Goal: Transaction & Acquisition: Purchase product/service

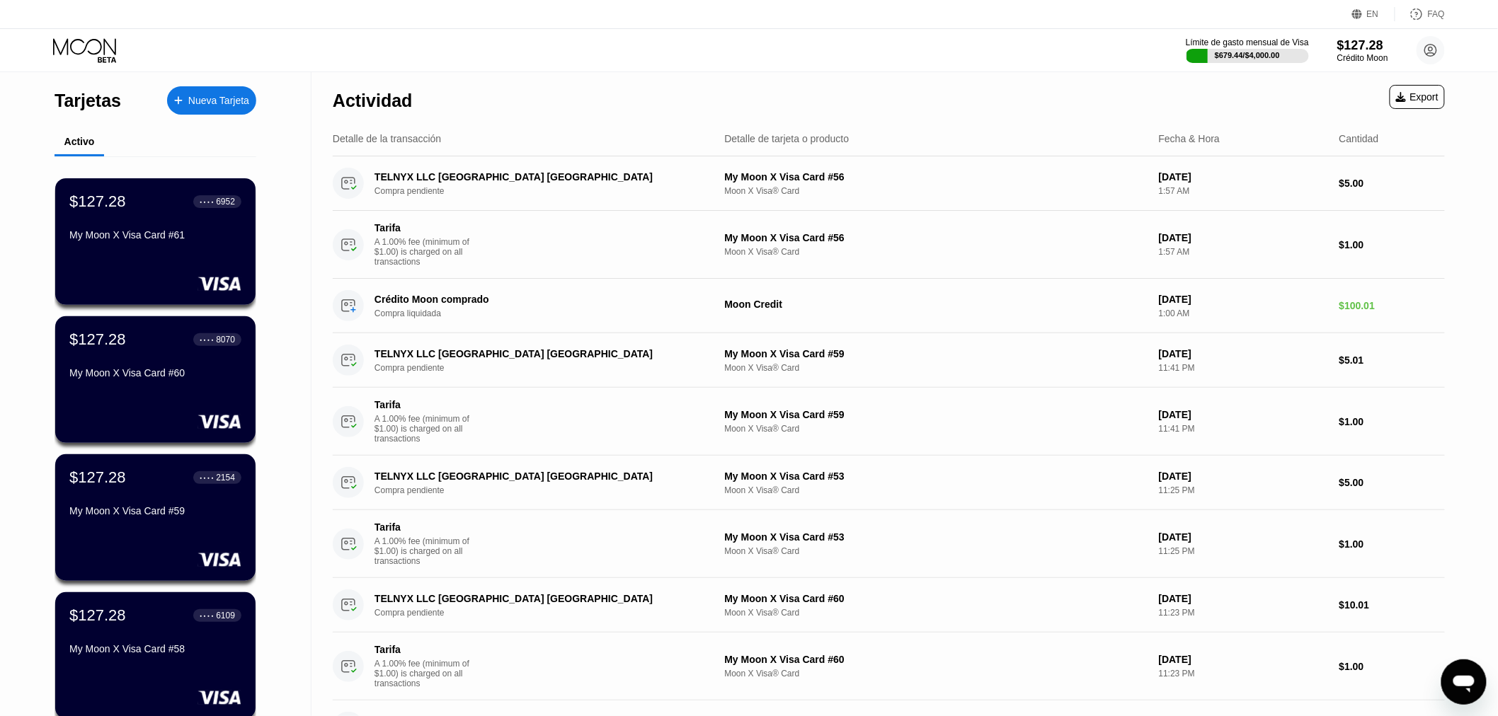
click at [786, 62] on div "Límite de gasto mensual de Visa $679.44 / $4,000.00 $127.28 Crédito Moon Valeri…" at bounding box center [749, 50] width 1498 height 42
click at [666, 88] on div "Actividad Export" at bounding box center [889, 97] width 1112 height 50
click at [473, 87] on div "Actividad Export" at bounding box center [889, 97] width 1112 height 50
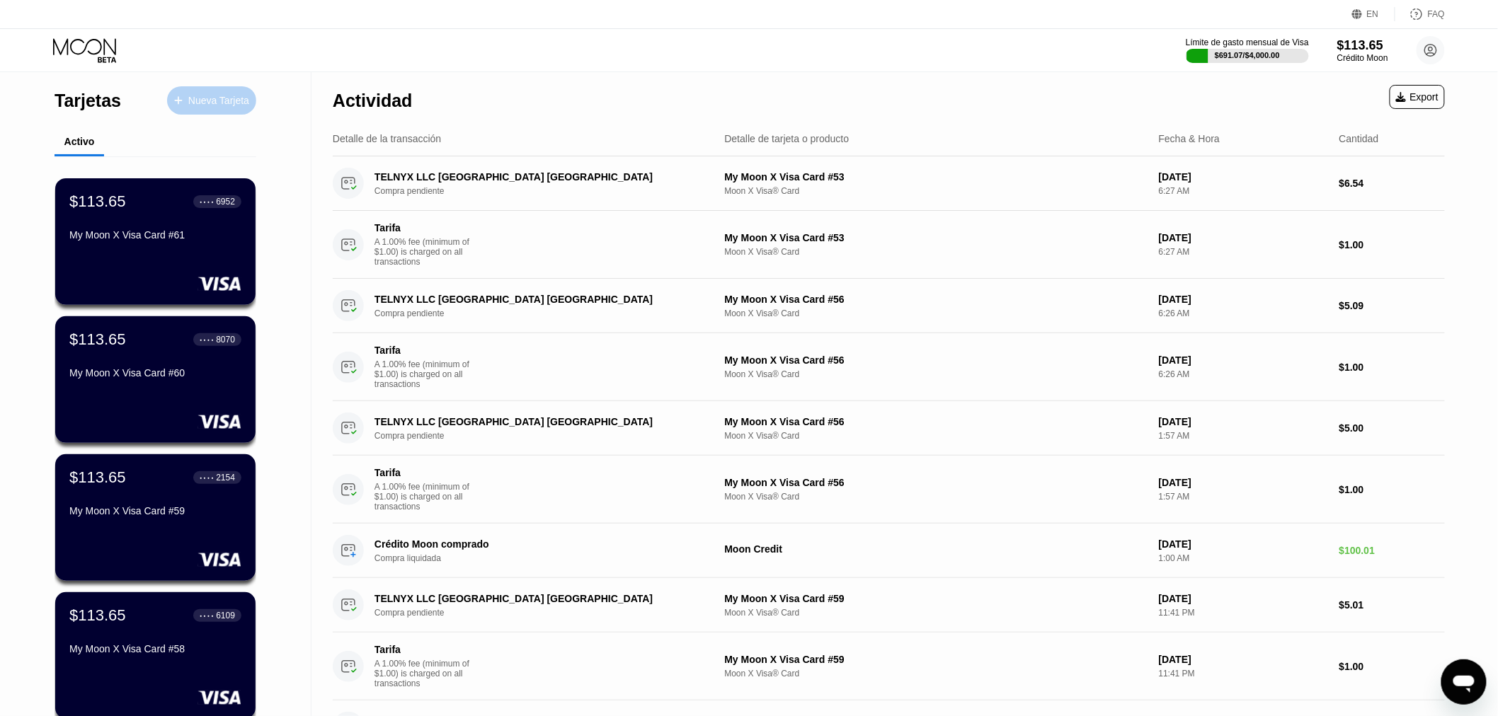
click at [211, 95] on div "Nueva Tarjeta" at bounding box center [218, 101] width 61 height 12
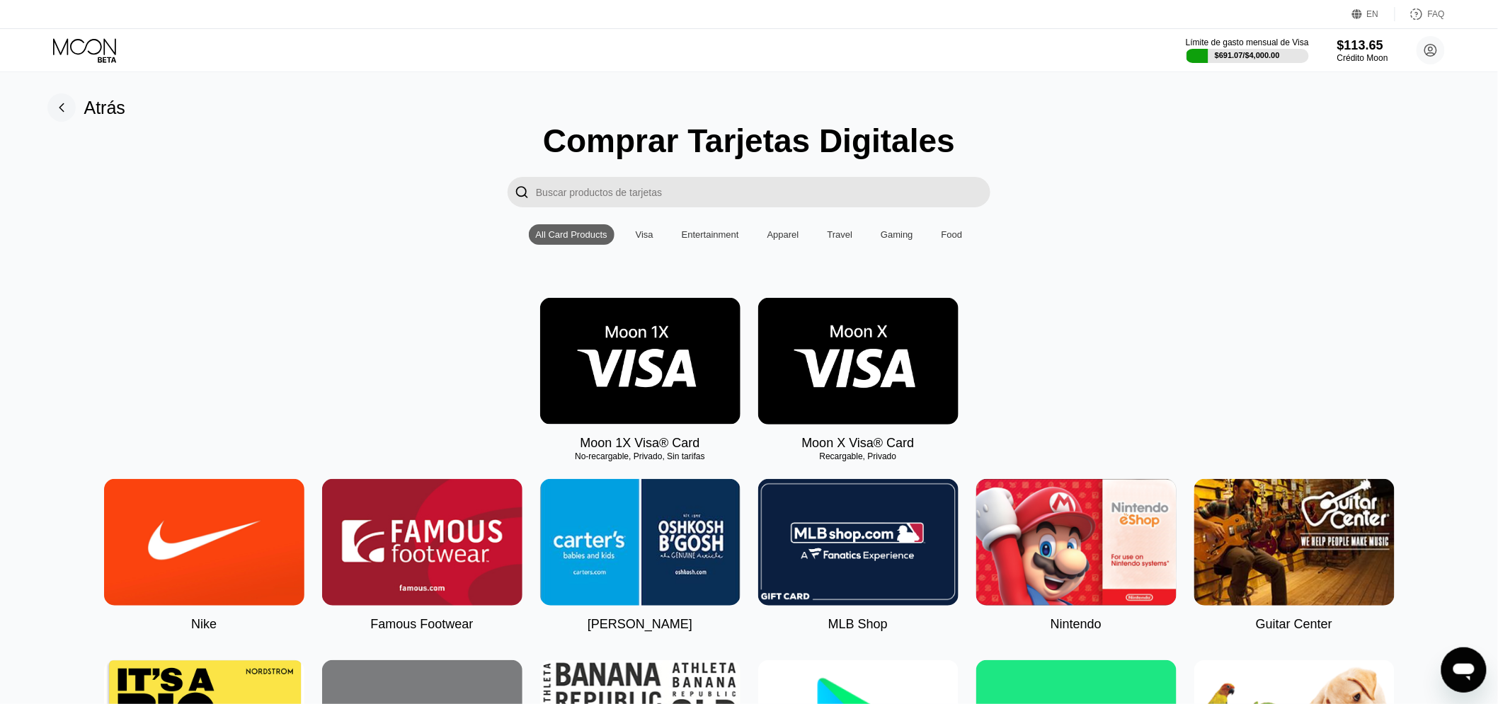
click at [815, 373] on img at bounding box center [858, 361] width 200 height 127
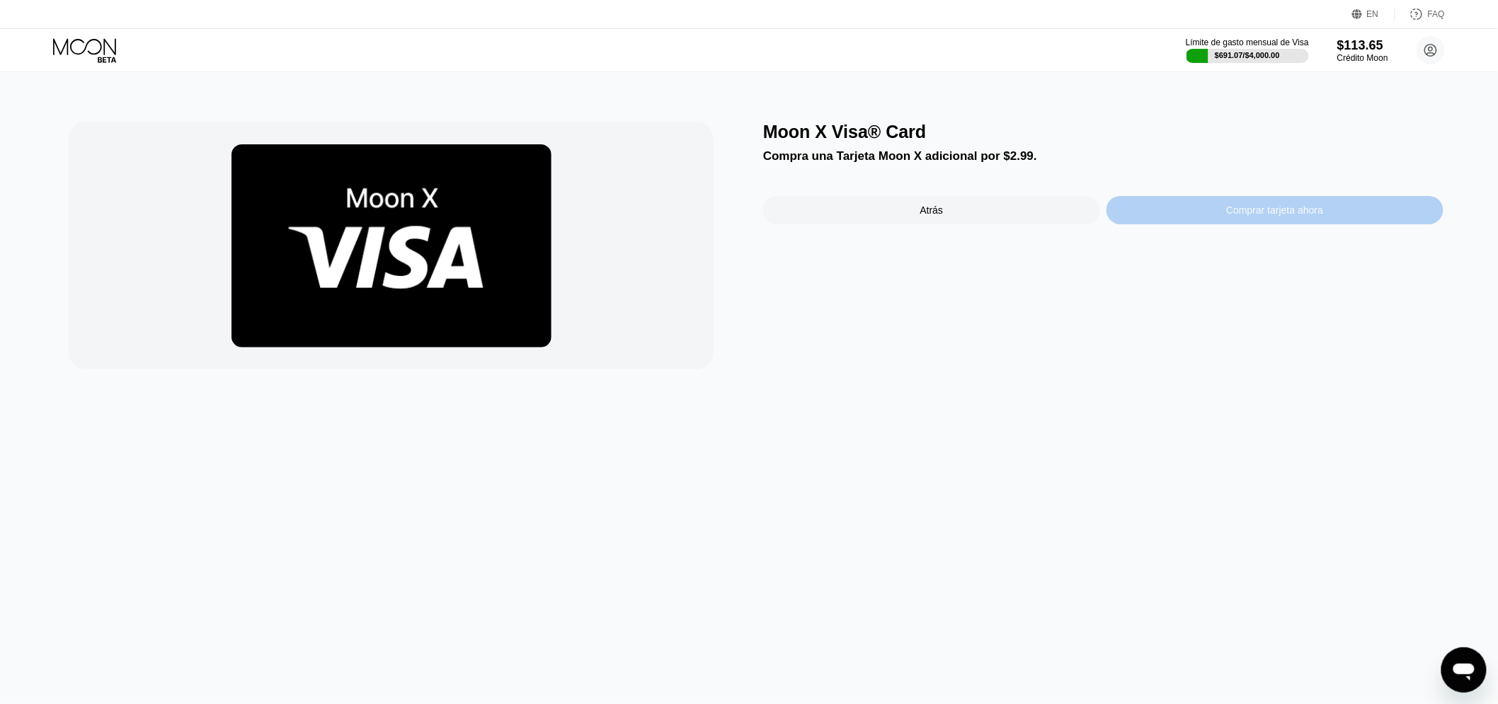
click at [1308, 224] on div "Comprar tarjeta ahora" at bounding box center [1275, 210] width 337 height 28
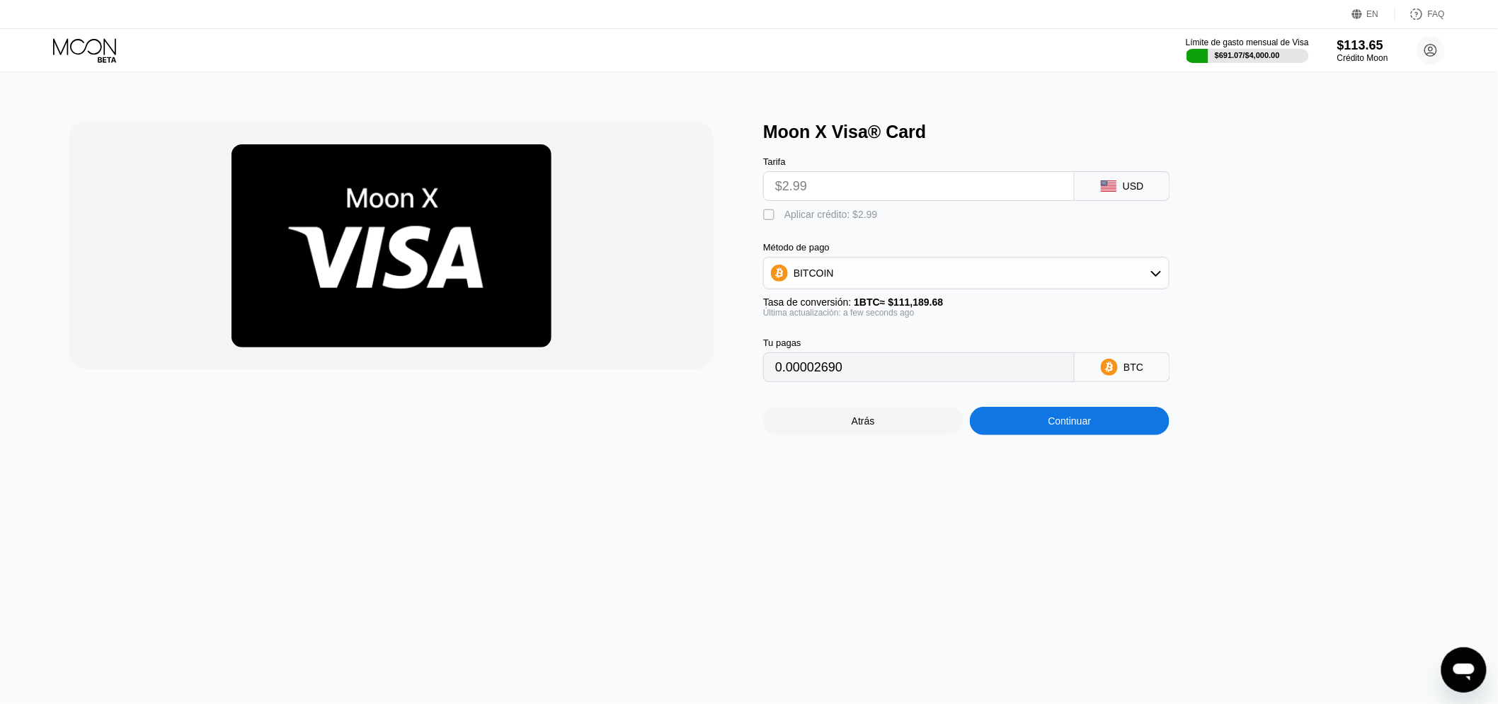
drag, startPoint x: 797, startPoint y: 224, endPoint x: 861, endPoint y: 256, distance: 71.6
click at [796, 220] on div "Aplicar crédito: $2.99" at bounding box center [830, 214] width 93 height 11
type input "0"
click at [1093, 426] on div "Continuar" at bounding box center [1070, 421] width 200 height 28
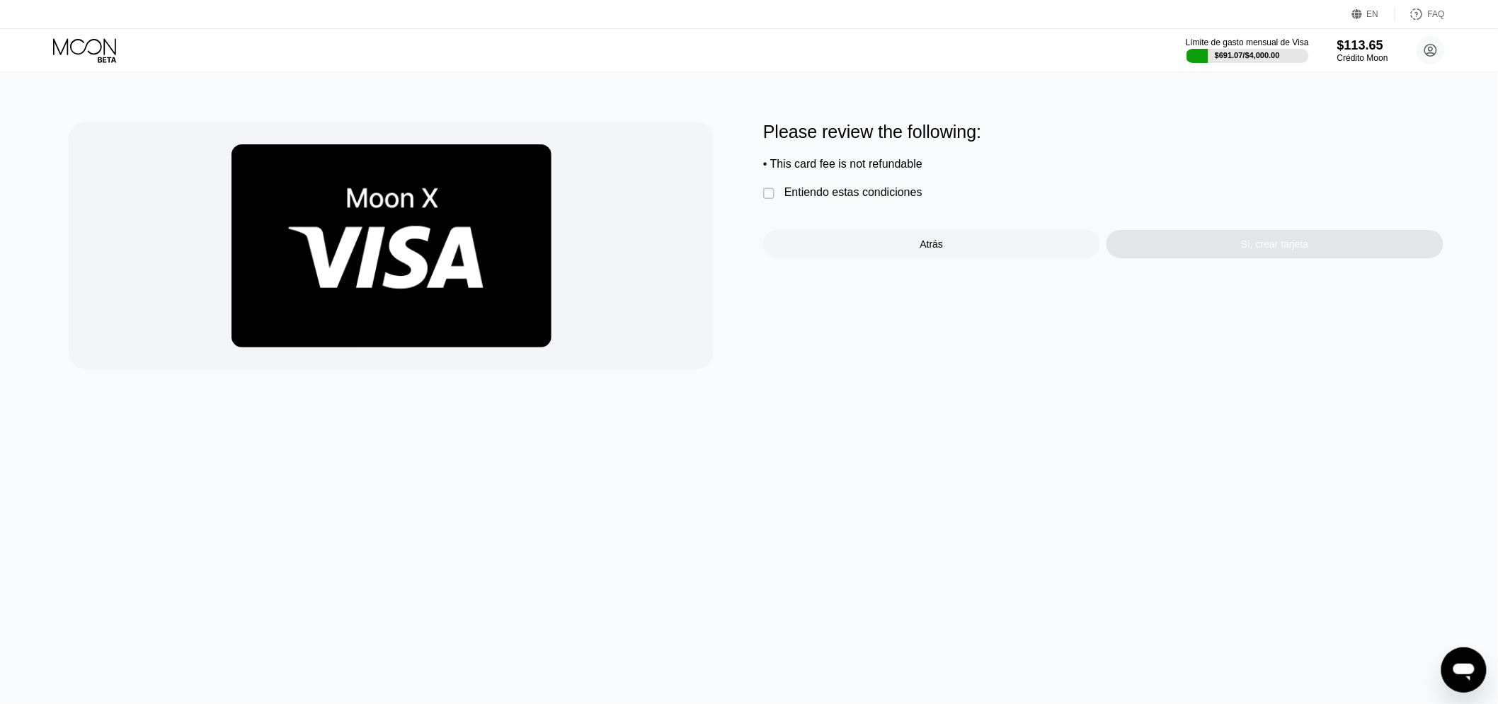
click at [830, 199] on div "Entiendo estas condiciones" at bounding box center [853, 192] width 138 height 13
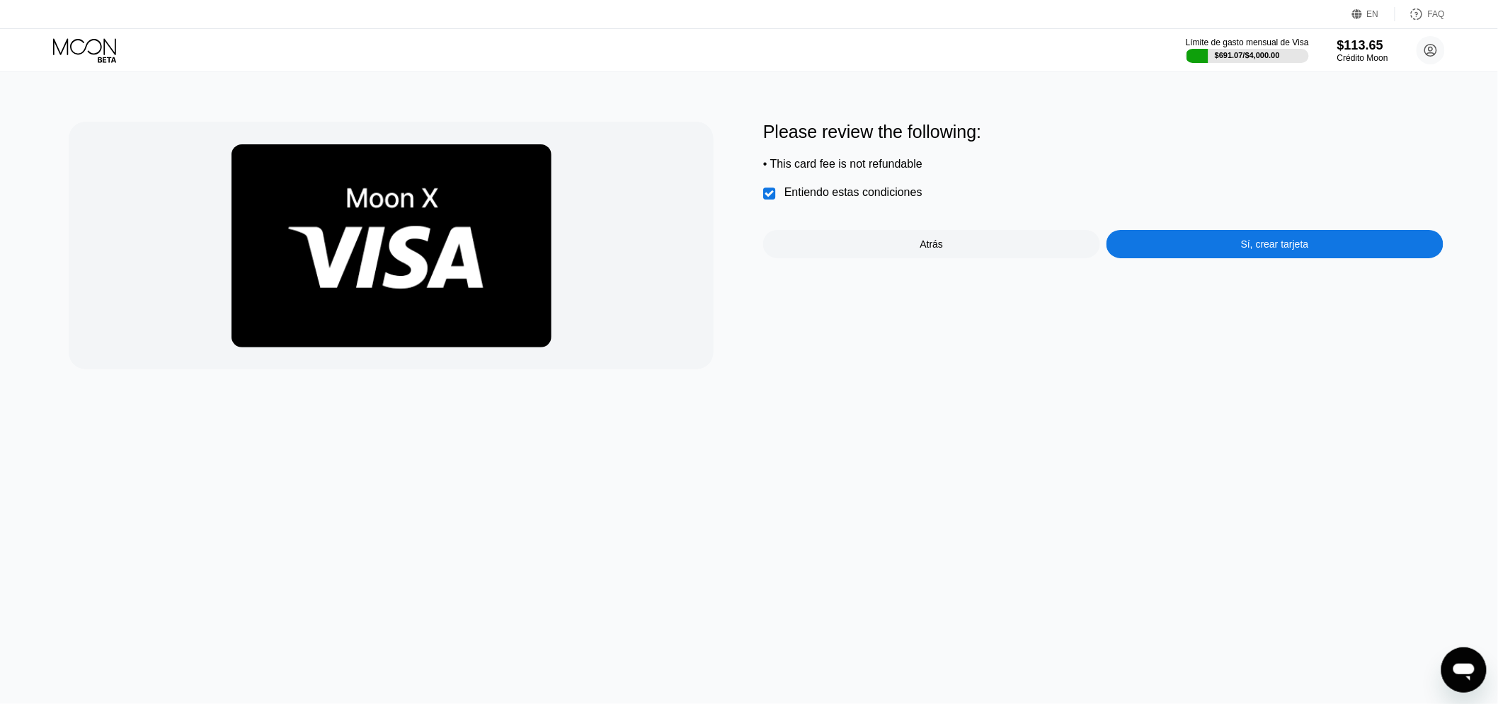
click at [1173, 270] on div "Please review the following: • This card fee is not refundable  Entiendo estas…" at bounding box center [1103, 246] width 680 height 248
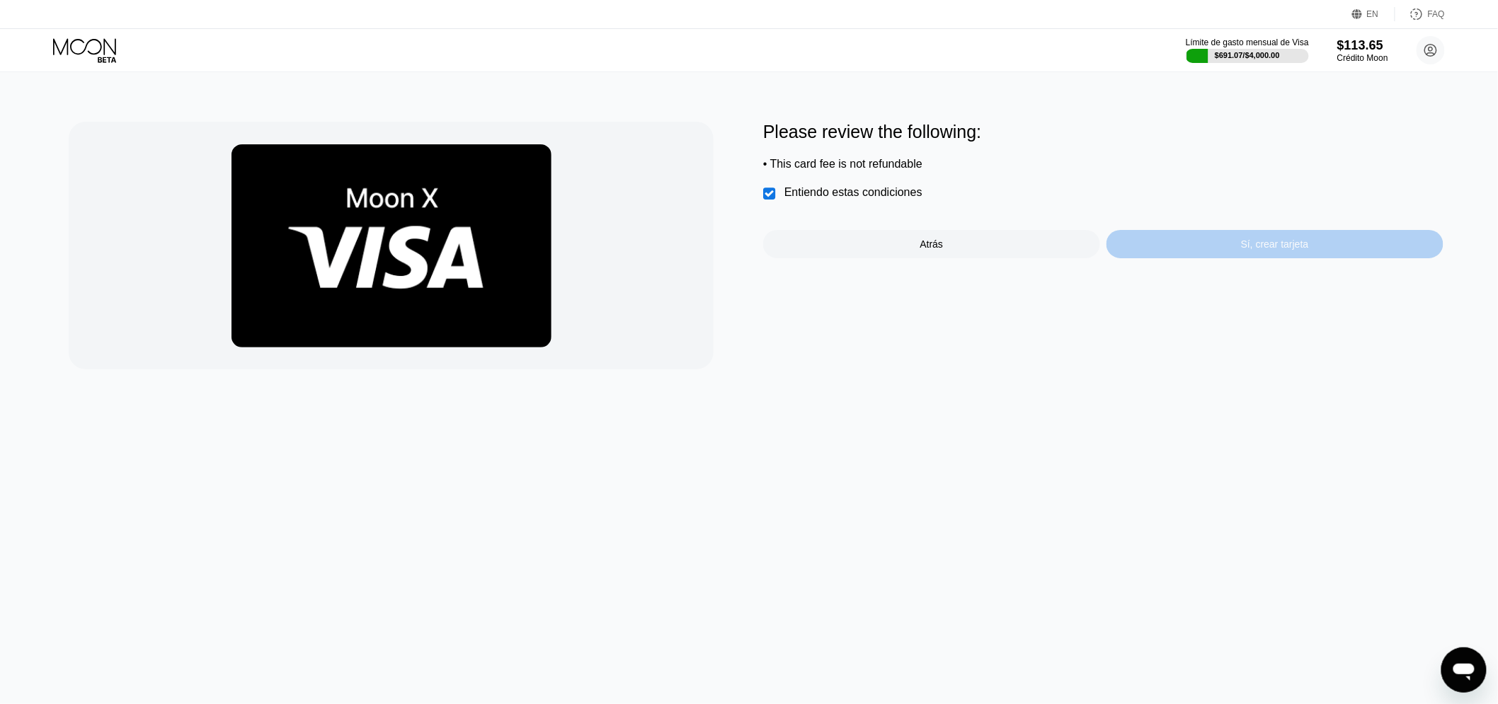
click at [1175, 258] on div "Sí, crear tarjeta" at bounding box center [1275, 244] width 337 height 28
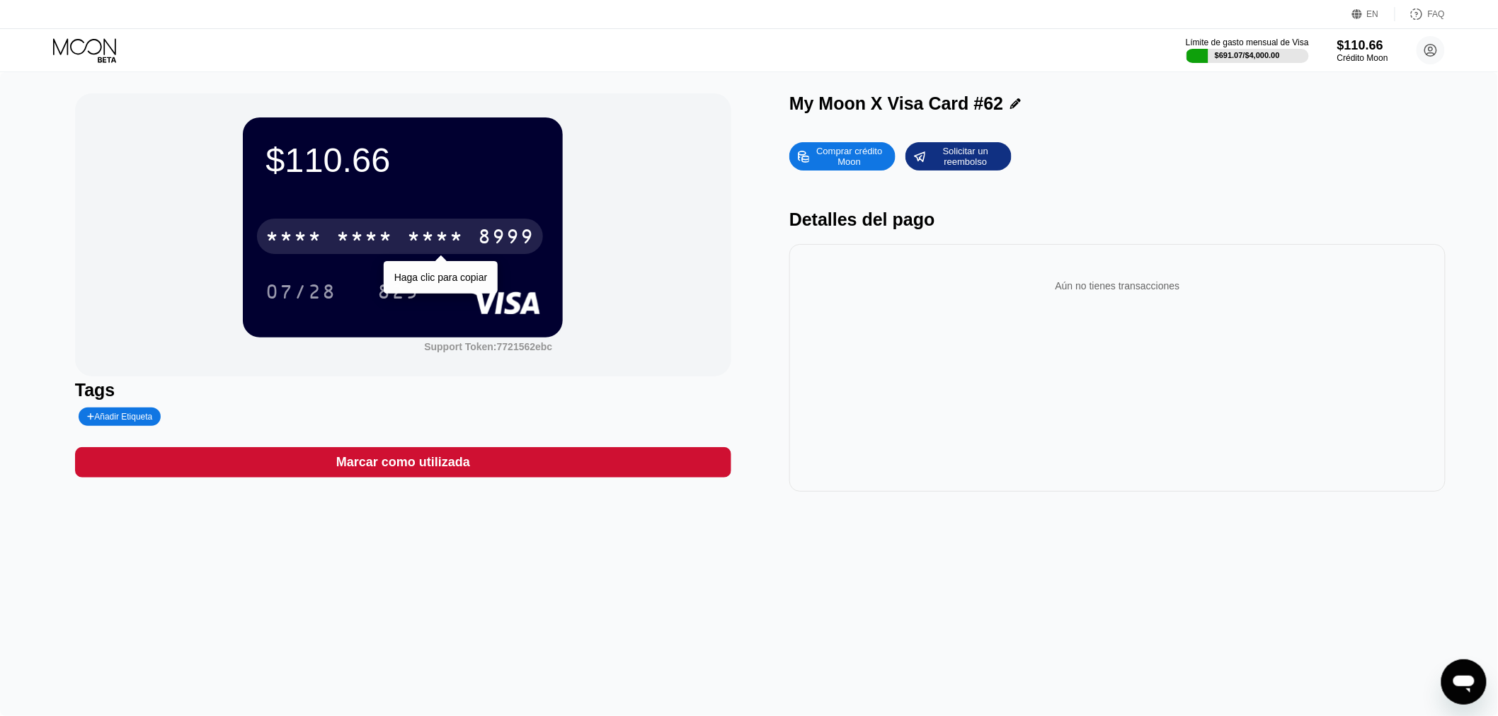
click at [384, 242] on div "* * * *" at bounding box center [364, 238] width 57 height 23
click at [471, 248] on div "4513 6500 2709 8999" at bounding box center [400, 236] width 286 height 35
click at [444, 250] on div "* * * *" at bounding box center [435, 238] width 57 height 23
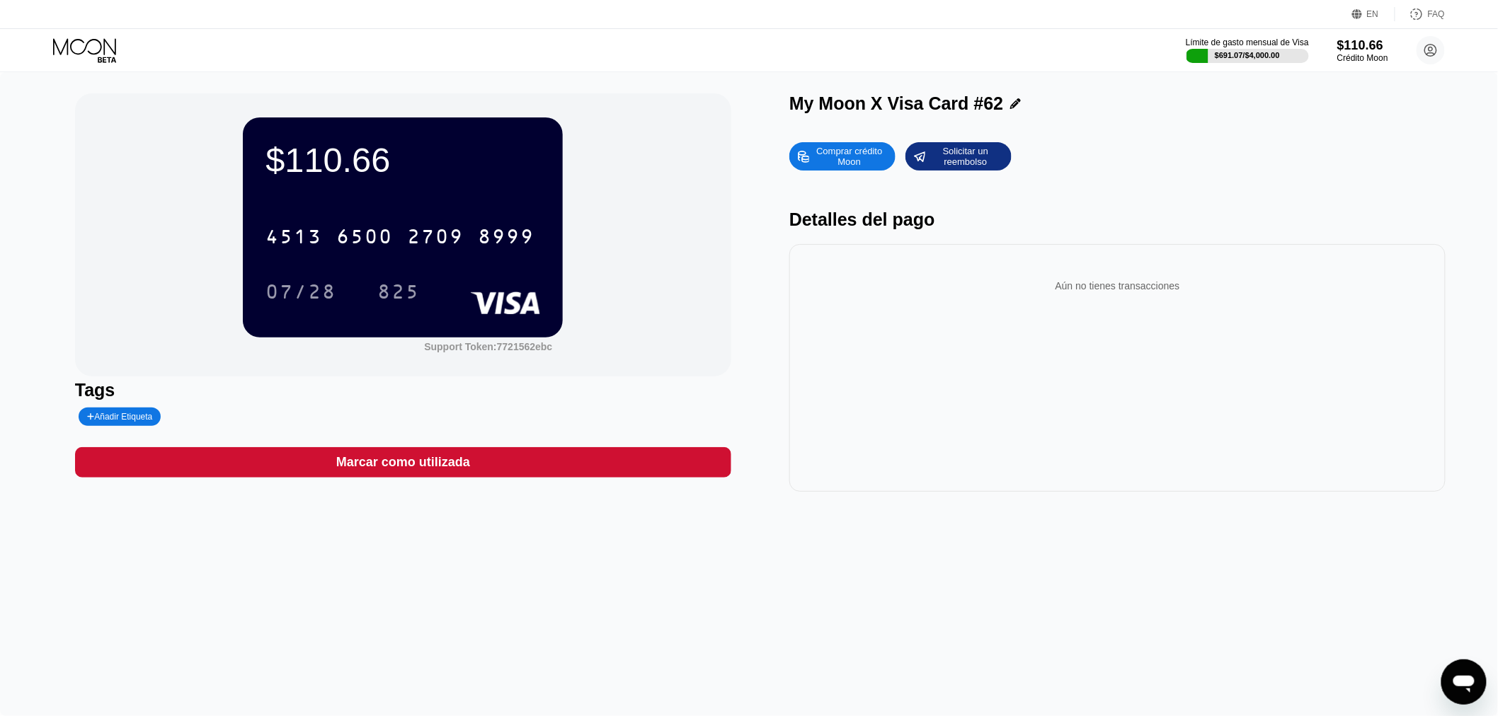
click at [79, 45] on icon at bounding box center [86, 50] width 66 height 25
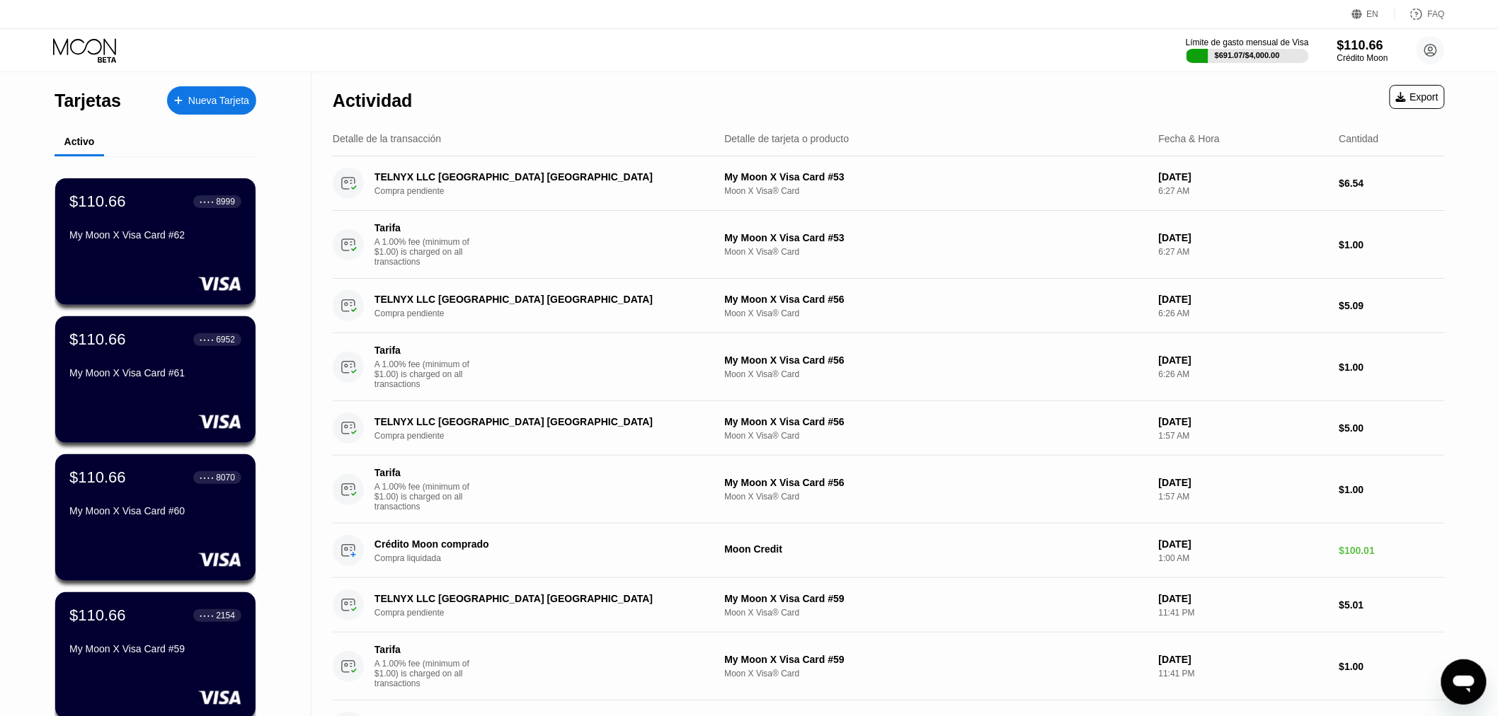
click at [204, 95] on div "Nueva Tarjeta" at bounding box center [218, 101] width 61 height 12
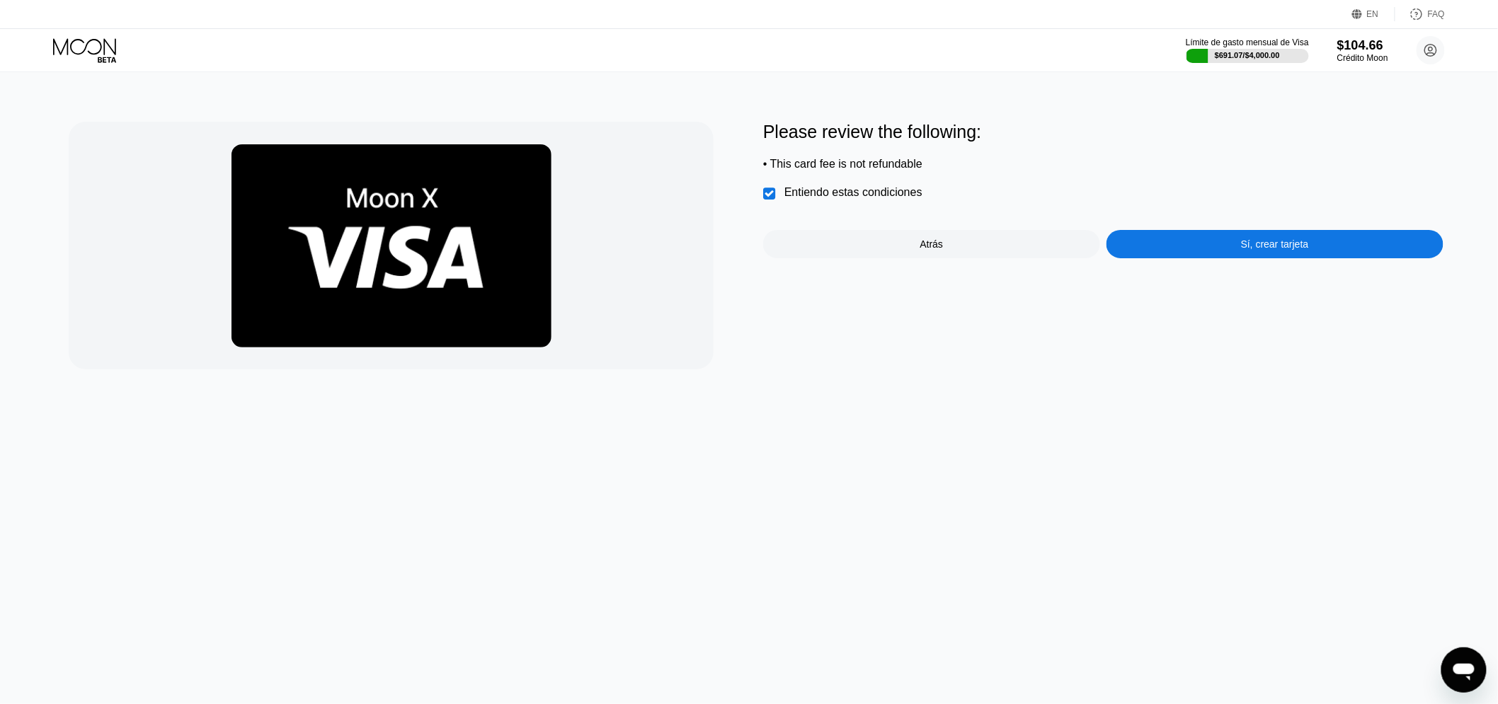
click at [1222, 258] on div "Sí, crear tarjeta" at bounding box center [1275, 244] width 337 height 28
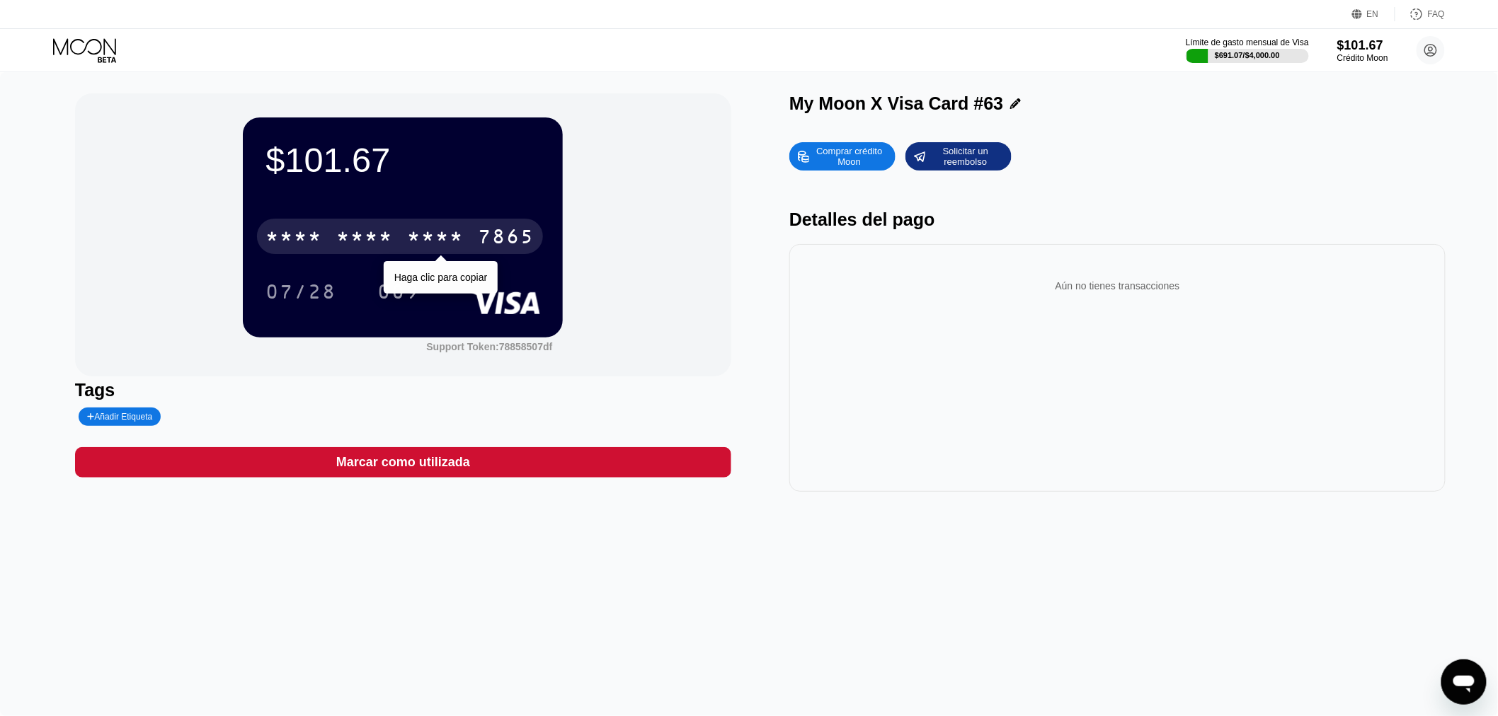
click at [384, 244] on div "* * * *" at bounding box center [364, 238] width 57 height 23
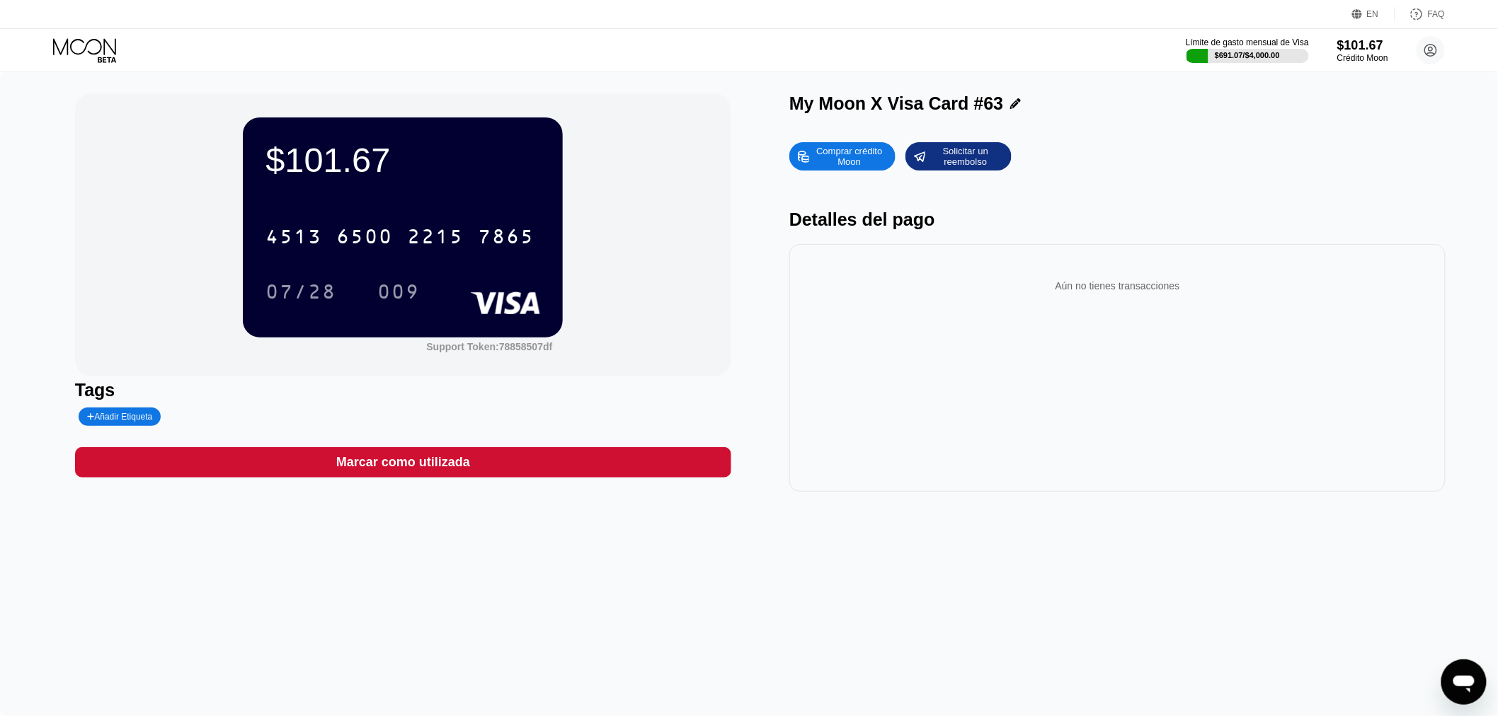
click at [1, 193] on div "$101.67 4513 6500 2215 7865 07/28 009 Support Token: 78858507df Tags Añadir Eti…" at bounding box center [749, 394] width 1498 height 644
click at [292, 297] on div "07/28" at bounding box center [300, 293] width 71 height 23
click at [390, 305] on div "009" at bounding box center [398, 293] width 42 height 23
drag, startPoint x: 57, startPoint y: 256, endPoint x: 68, endPoint y: 234, distance: 25.3
click at [55, 256] on div "$101.67 4513 6500 2215 7865 07/28 009 Support Token: 78858507df Tags Añadir Eti…" at bounding box center [749, 394] width 1498 height 644
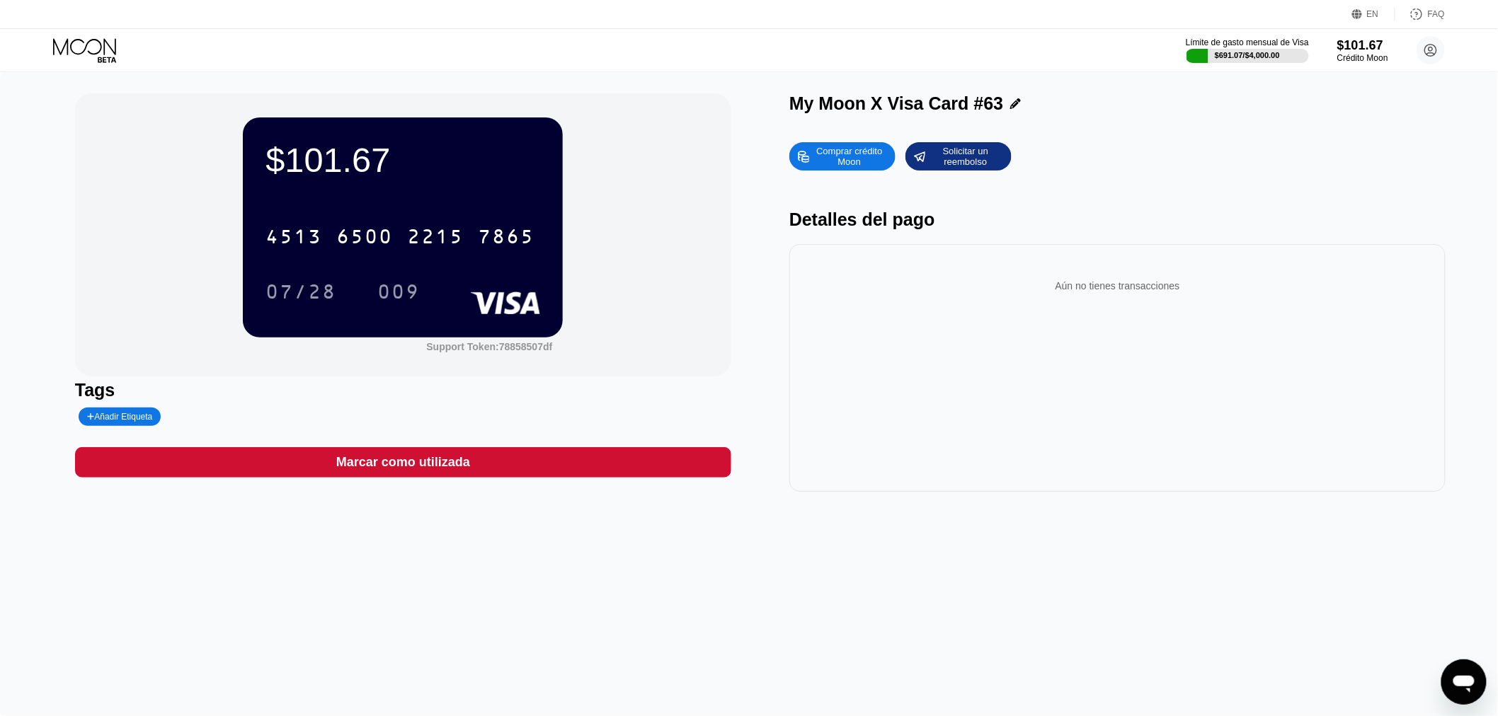
click at [81, 38] on icon at bounding box center [86, 50] width 66 height 25
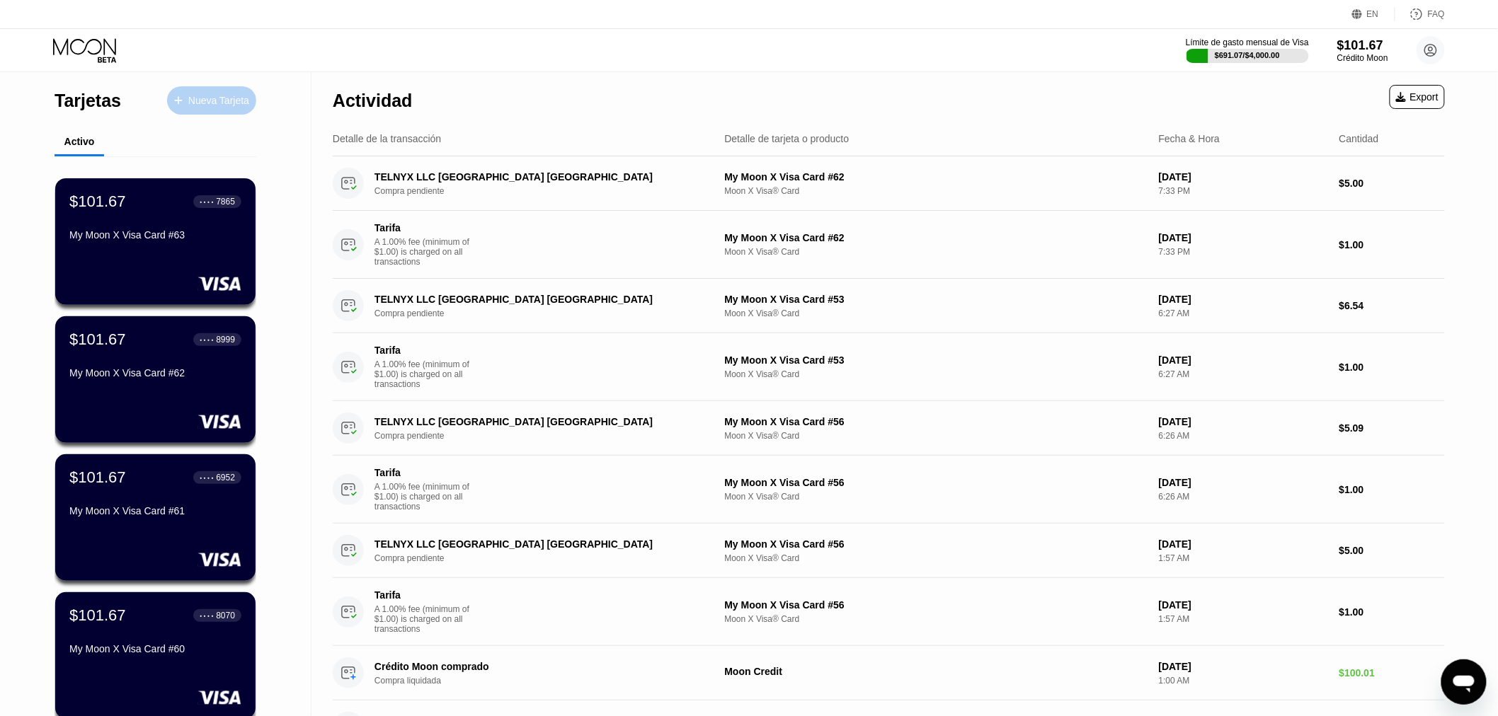
click at [200, 97] on div "Nueva Tarjeta" at bounding box center [218, 101] width 61 height 12
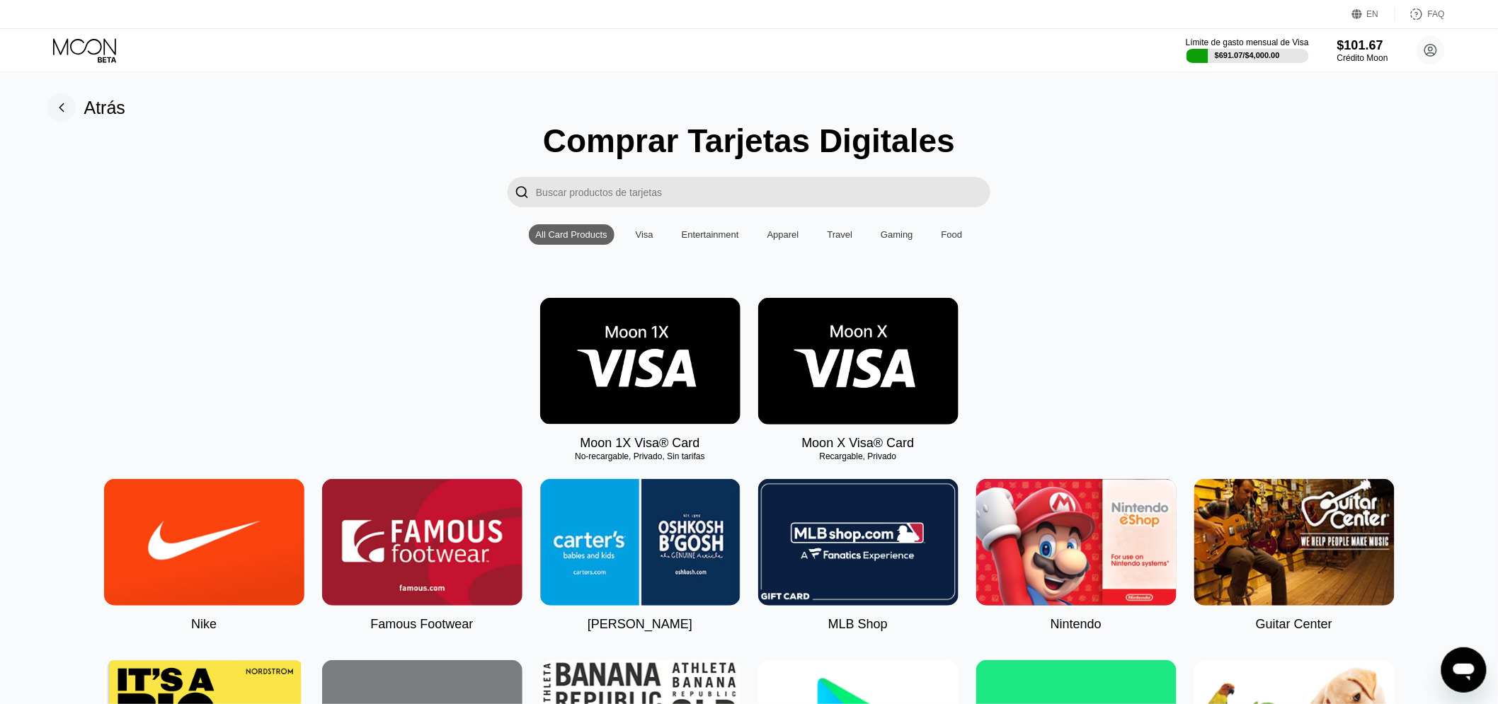
click at [830, 399] on img at bounding box center [858, 361] width 200 height 127
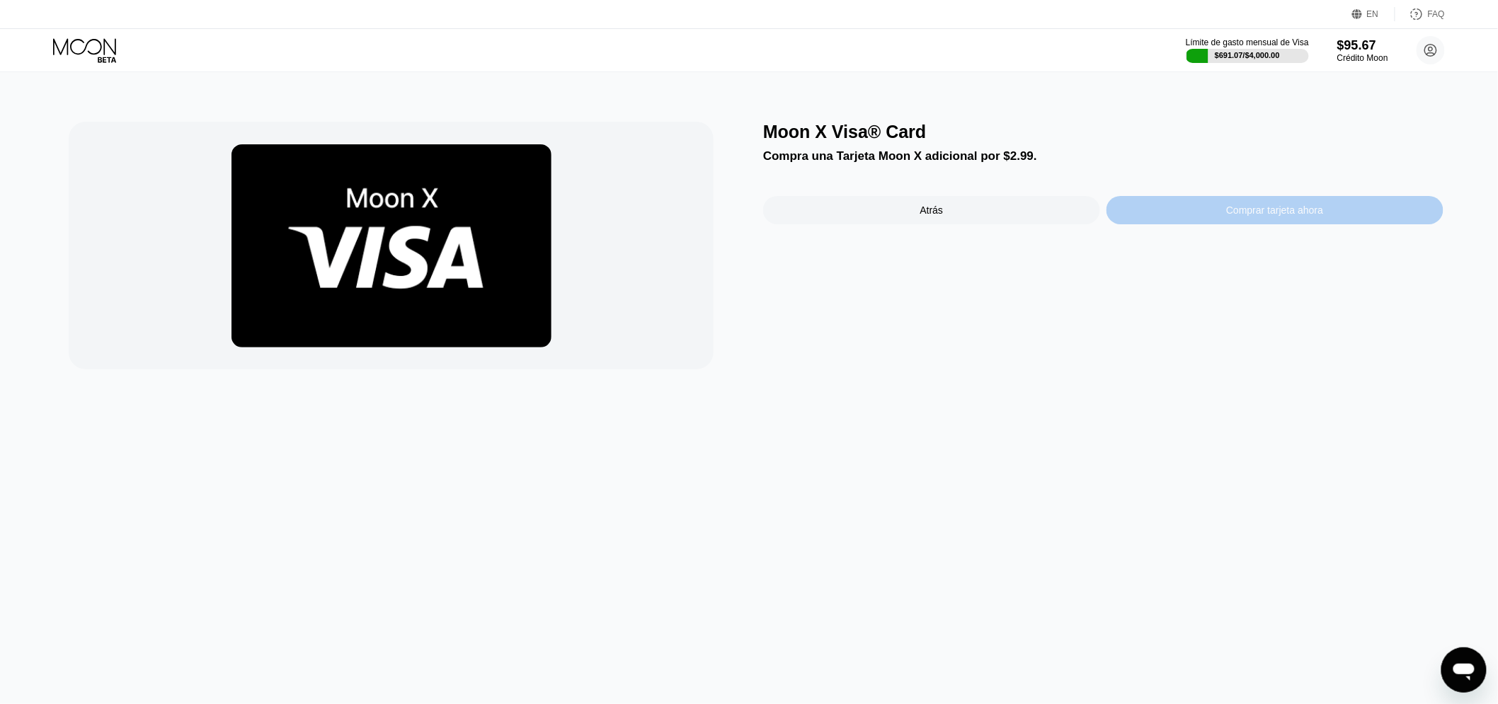
click at [1163, 206] on div "Comprar tarjeta ahora" at bounding box center [1275, 210] width 337 height 28
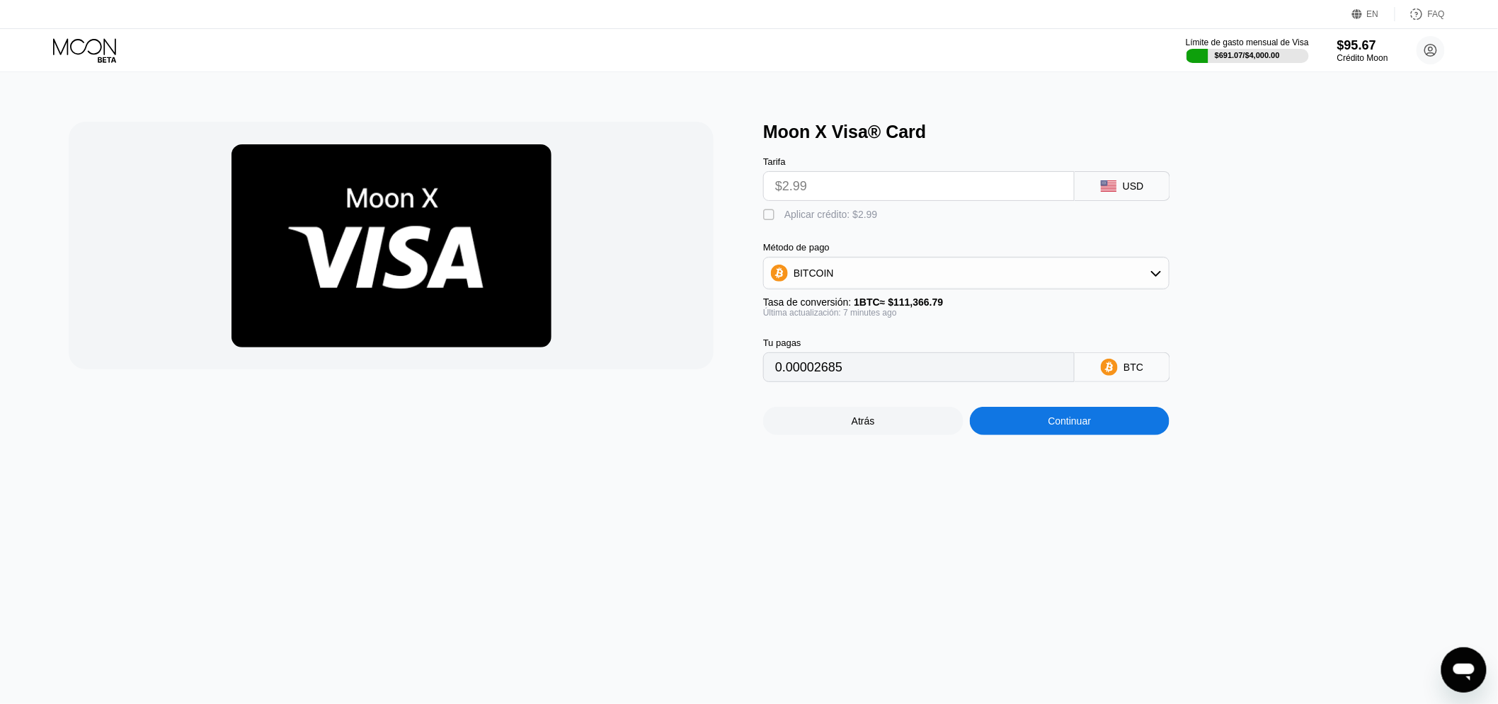
click at [819, 215] on div "Aplicar crédito: $2.99" at bounding box center [830, 214] width 93 height 11
type input "0"
click at [1103, 435] on div "Continuar" at bounding box center [1070, 421] width 200 height 28
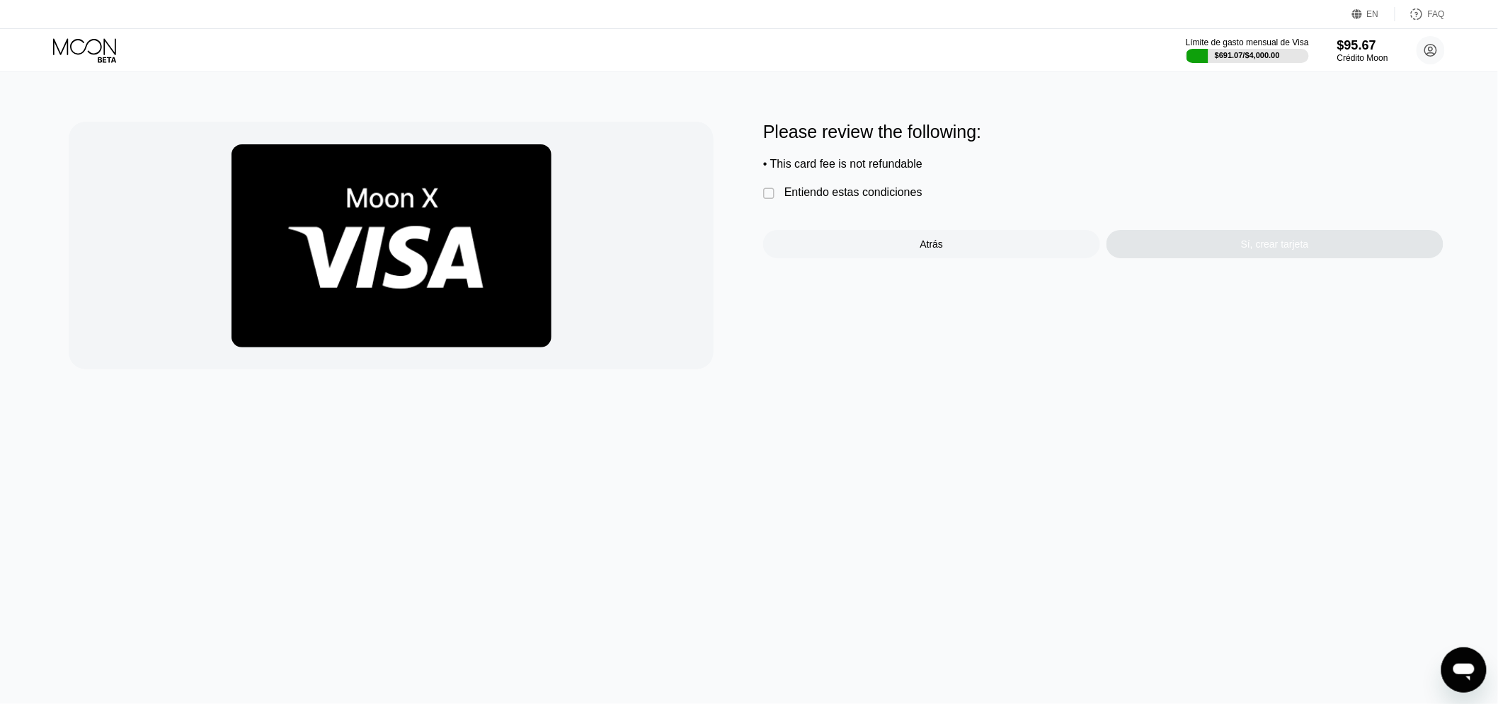
click at [829, 199] on div "Entiendo estas condiciones" at bounding box center [853, 192] width 138 height 13
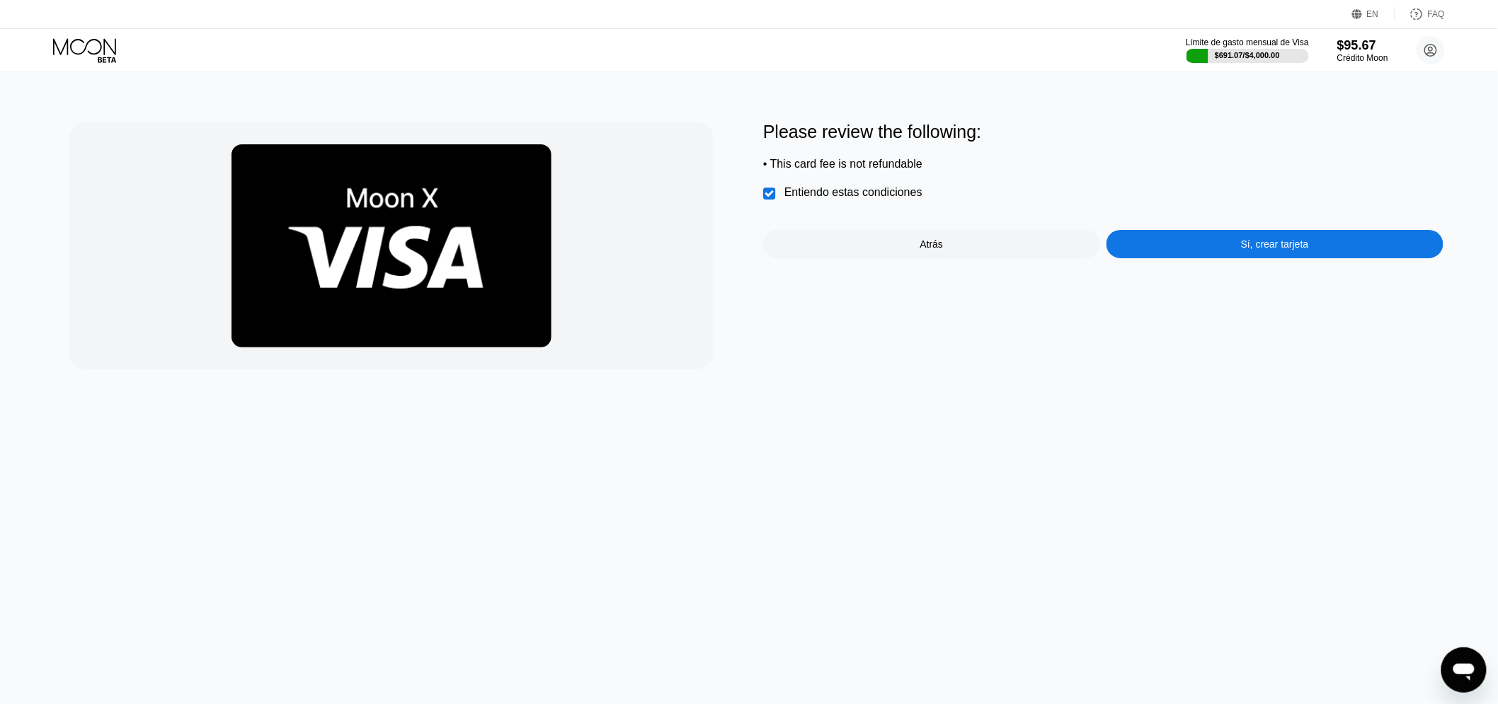
click at [1250, 267] on div "Please review the following: • This card fee is not refundable  Entiendo estas…" at bounding box center [1103, 246] width 680 height 248
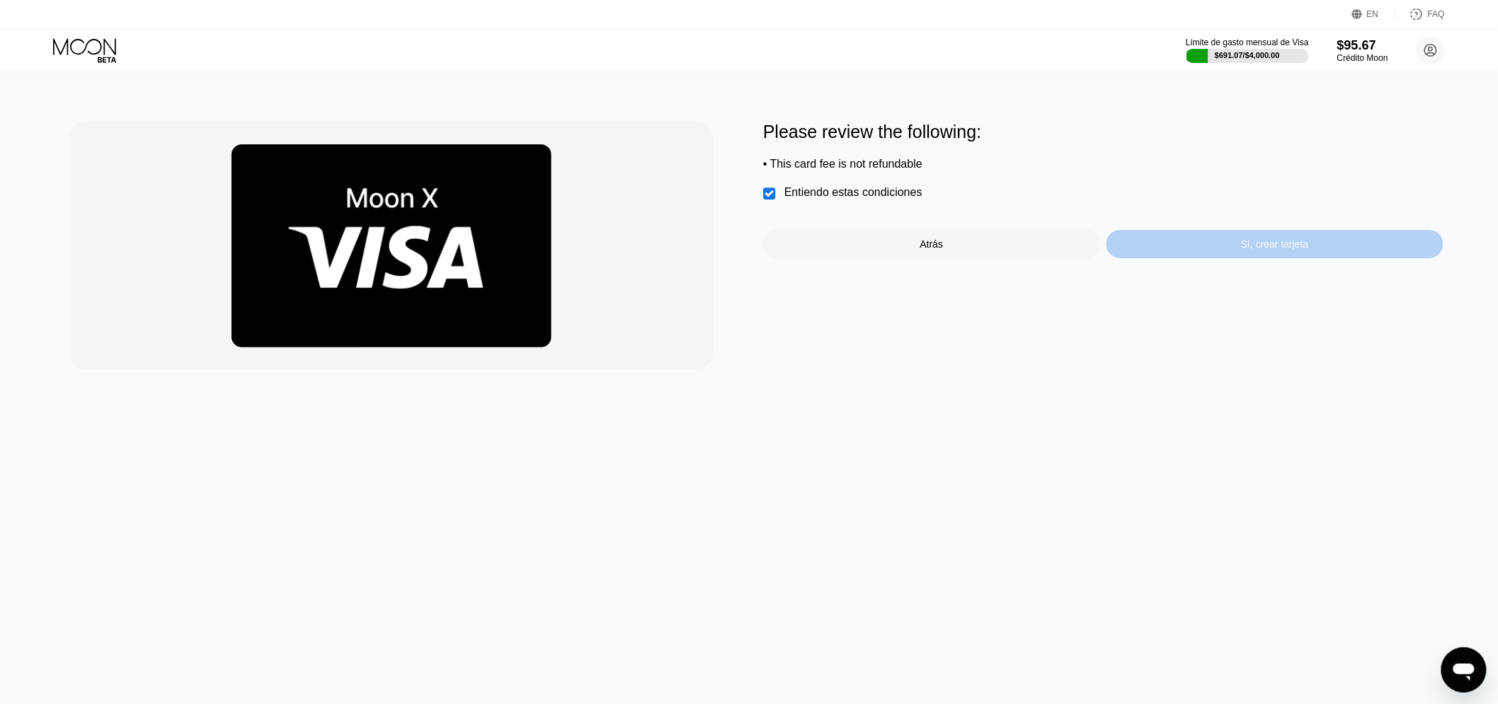
click at [1238, 258] on div "Sí, crear tarjeta" at bounding box center [1275, 244] width 337 height 28
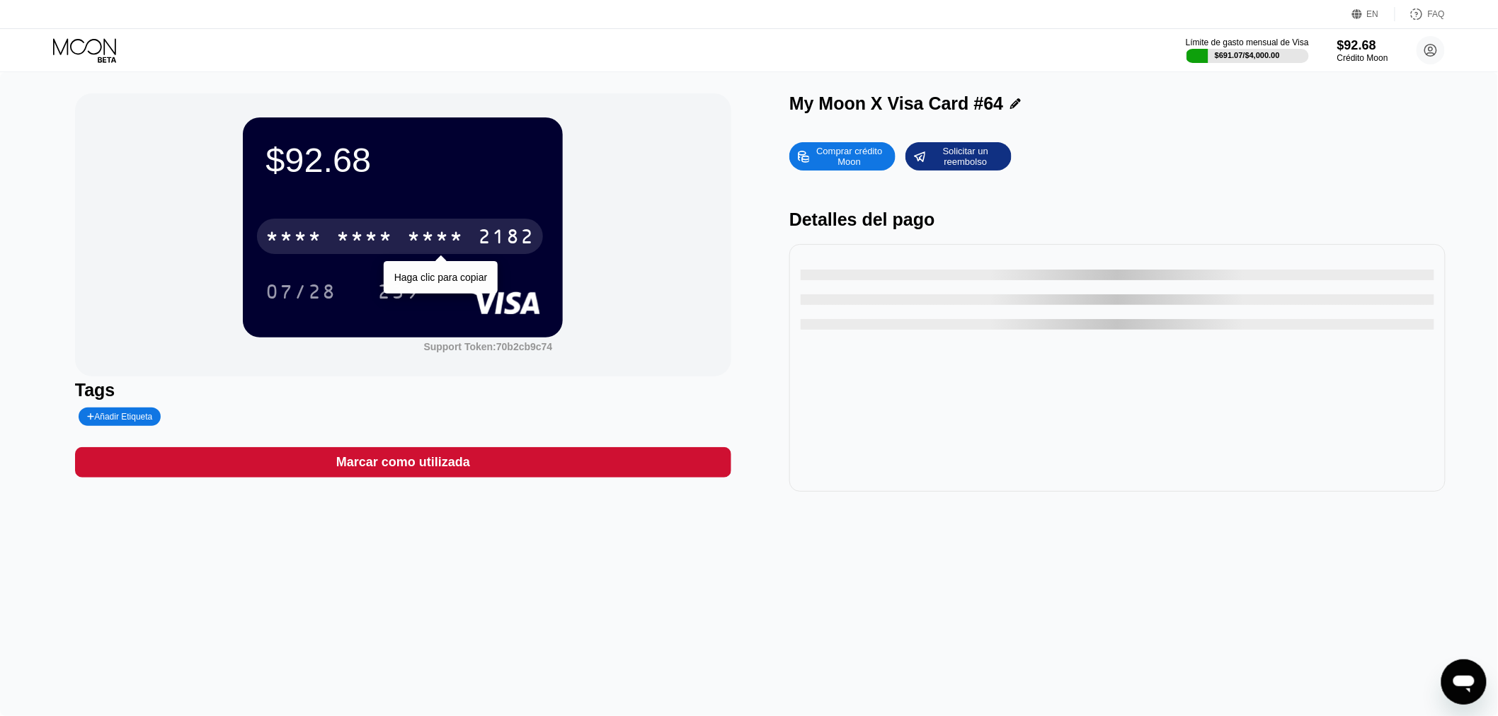
click at [329, 253] on div "* * * * * * * * * * * * 2182" at bounding box center [400, 236] width 286 height 35
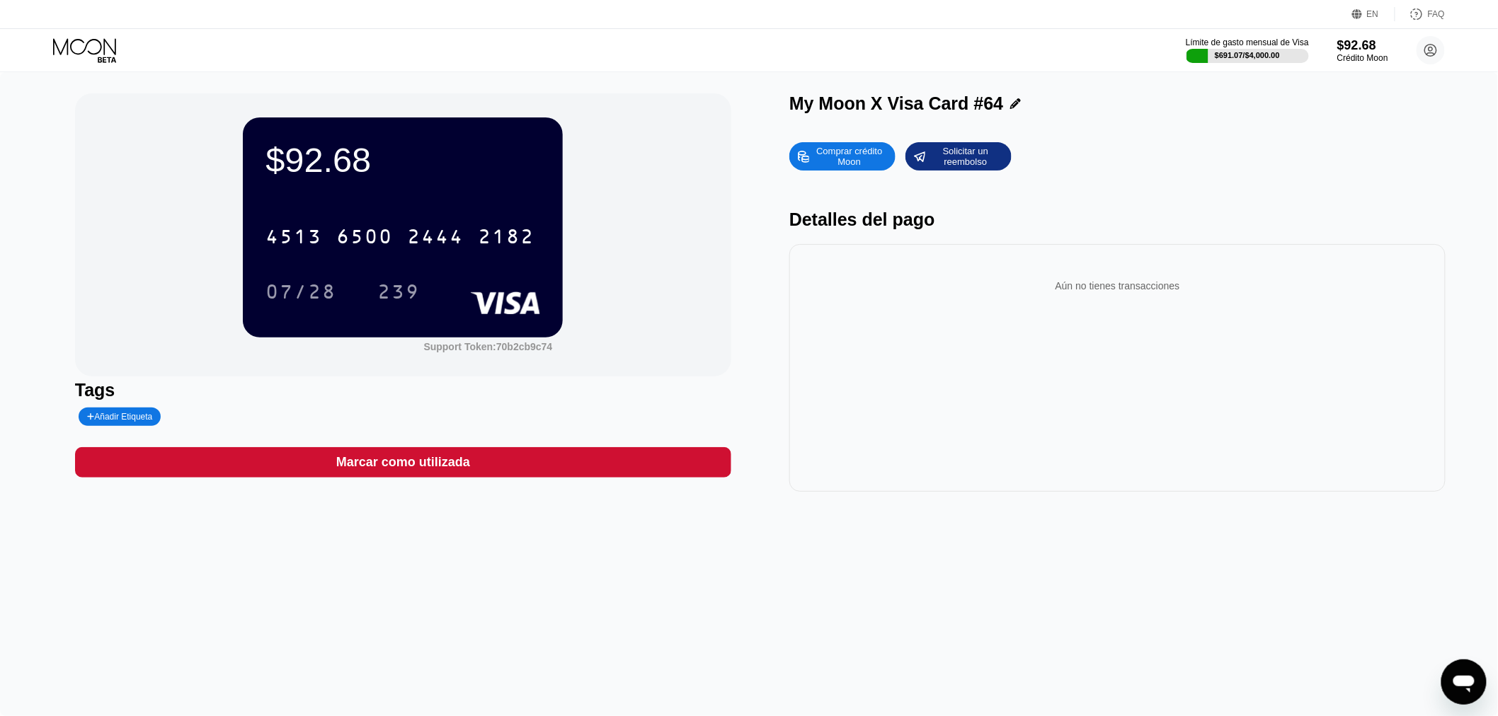
click at [11, 335] on div "$92.68 4513 6500 2444 2182 07/28 239 Support Token: 70b2cb9c74 Tags Añadir Etiq…" at bounding box center [749, 394] width 1498 height 644
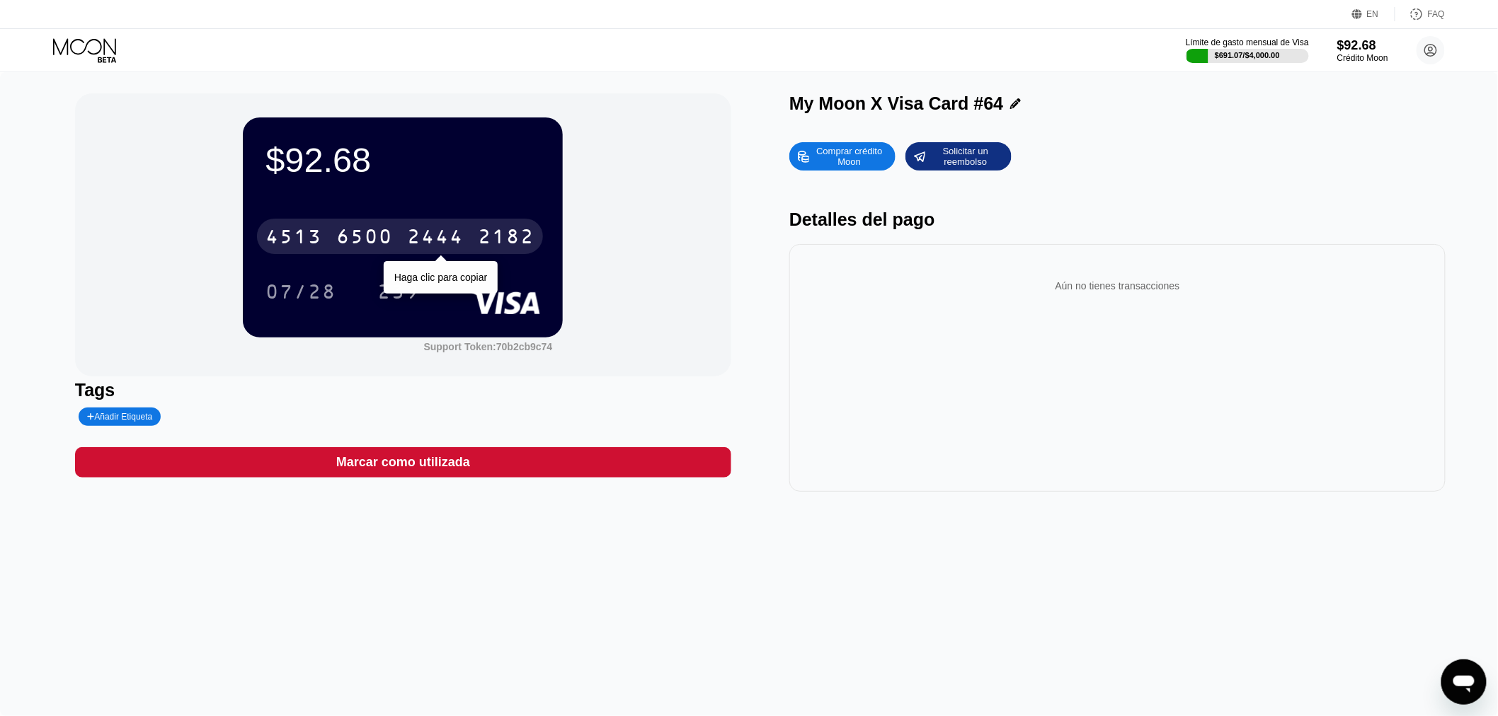
click at [303, 252] on div "4513 6500 2444 2182" at bounding box center [400, 236] width 286 height 35
click at [333, 248] on div "* * * * * * * * * * * * 2182" at bounding box center [400, 236] width 286 height 35
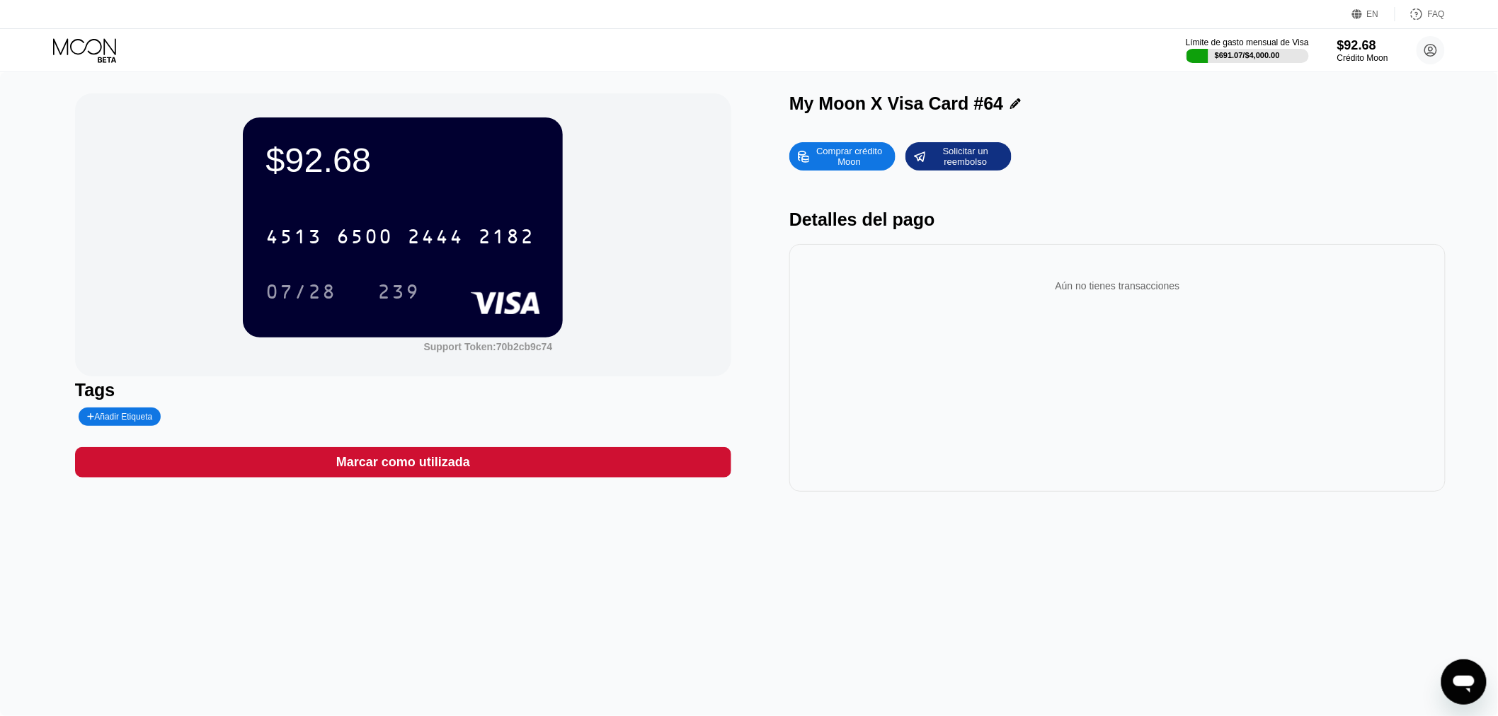
click at [103, 44] on icon at bounding box center [86, 50] width 66 height 25
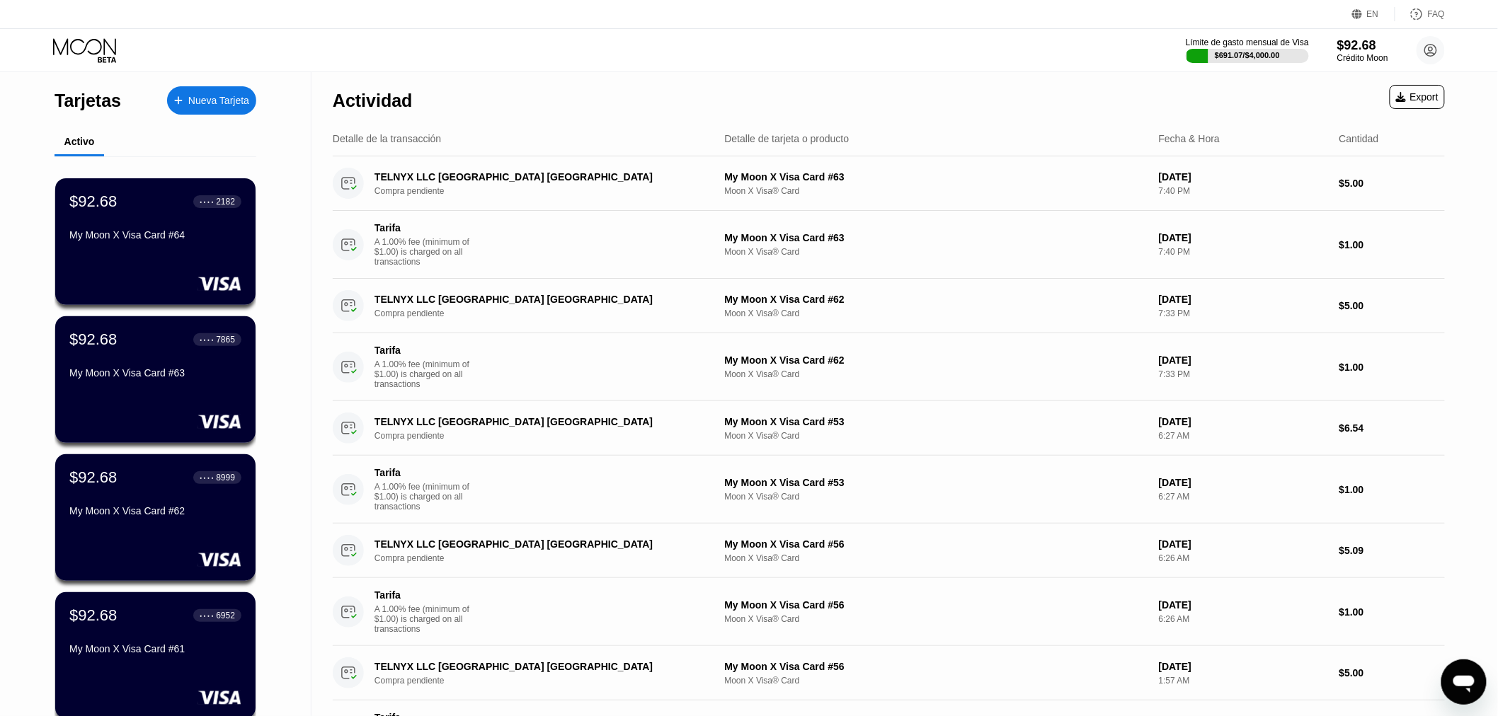
click at [197, 103] on div "Nueva Tarjeta" at bounding box center [218, 101] width 61 height 12
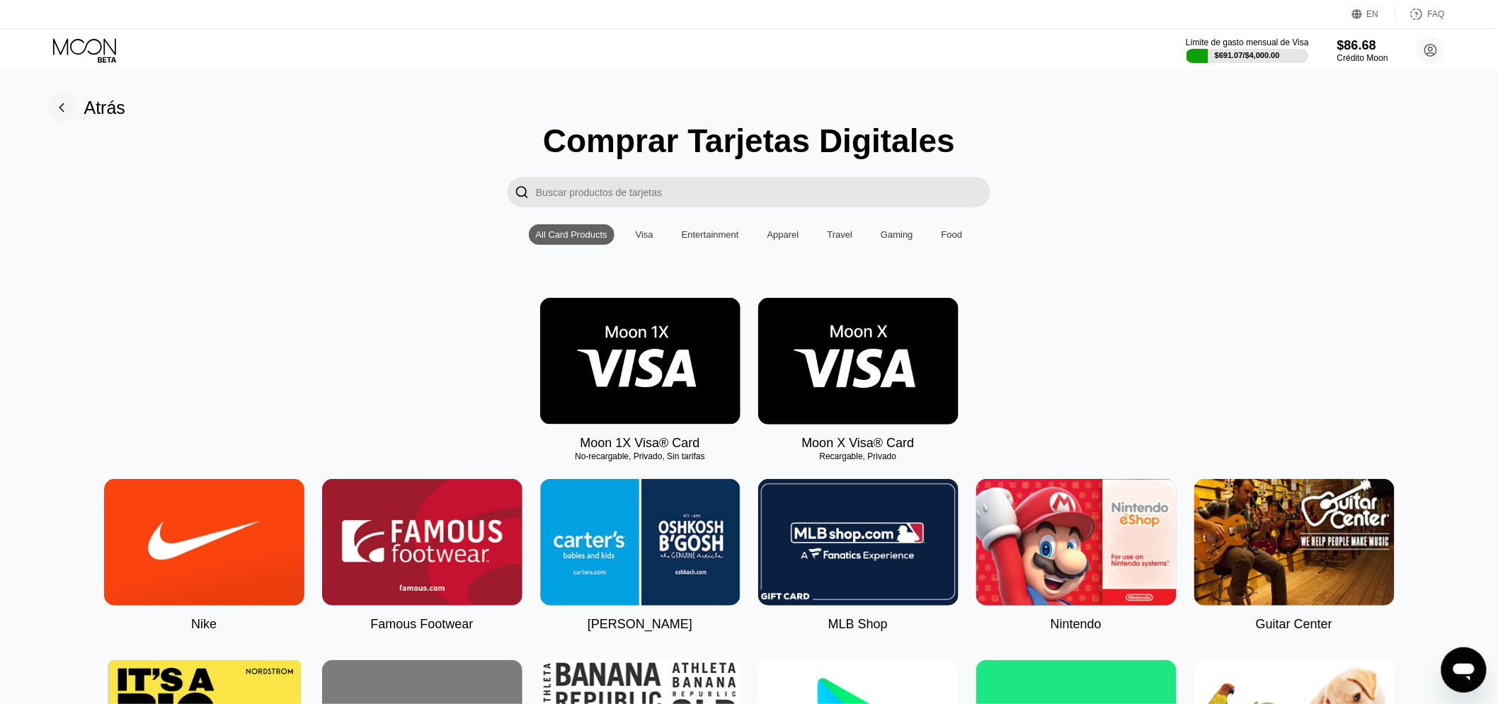
click at [897, 396] on img at bounding box center [858, 361] width 200 height 127
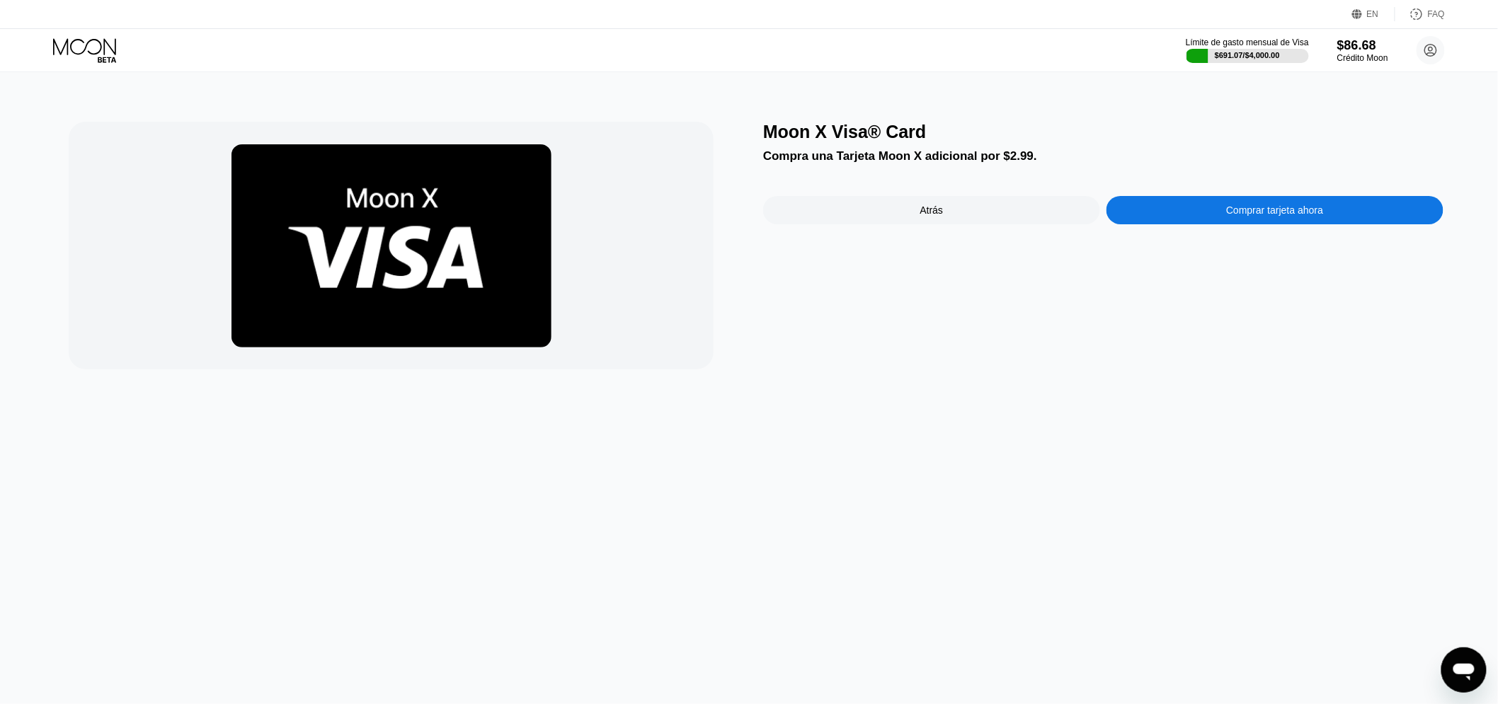
click at [1220, 216] on div "Comprar tarjeta ahora" at bounding box center [1275, 210] width 337 height 28
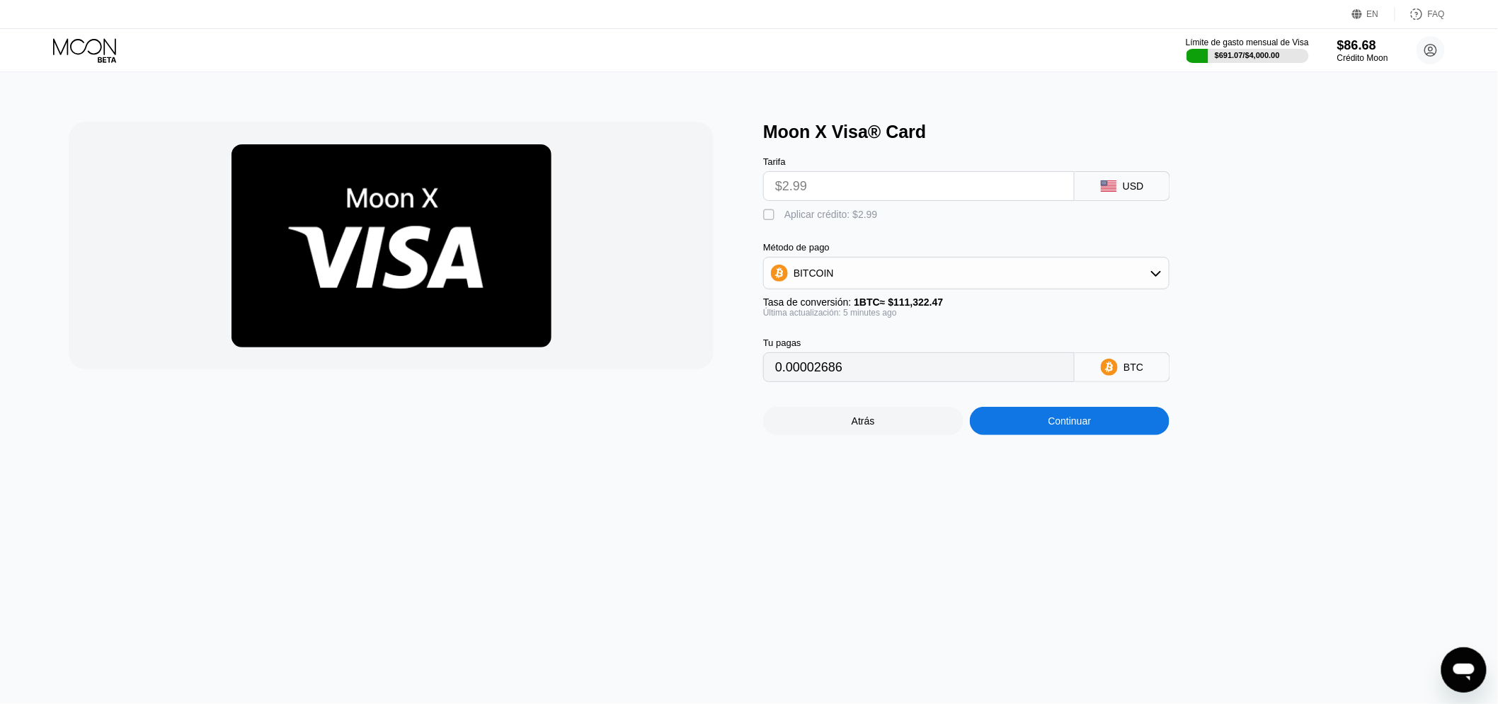
click at [810, 220] on div "Aplicar crédito: $2.99" at bounding box center [830, 214] width 93 height 11
type input "0"
click at [1053, 425] on div "Continuar" at bounding box center [1070, 421] width 200 height 28
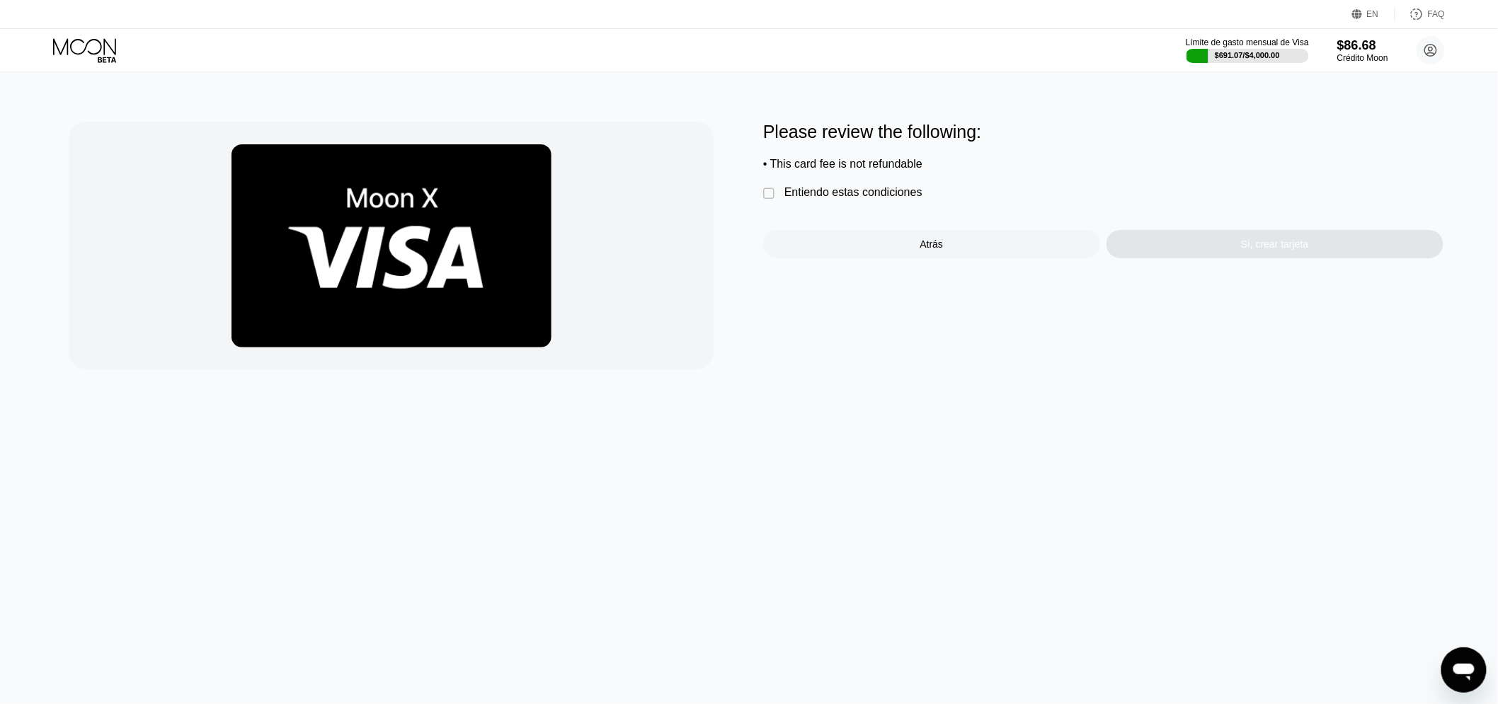
click at [864, 199] on div "Entiendo estas condiciones" at bounding box center [853, 192] width 138 height 13
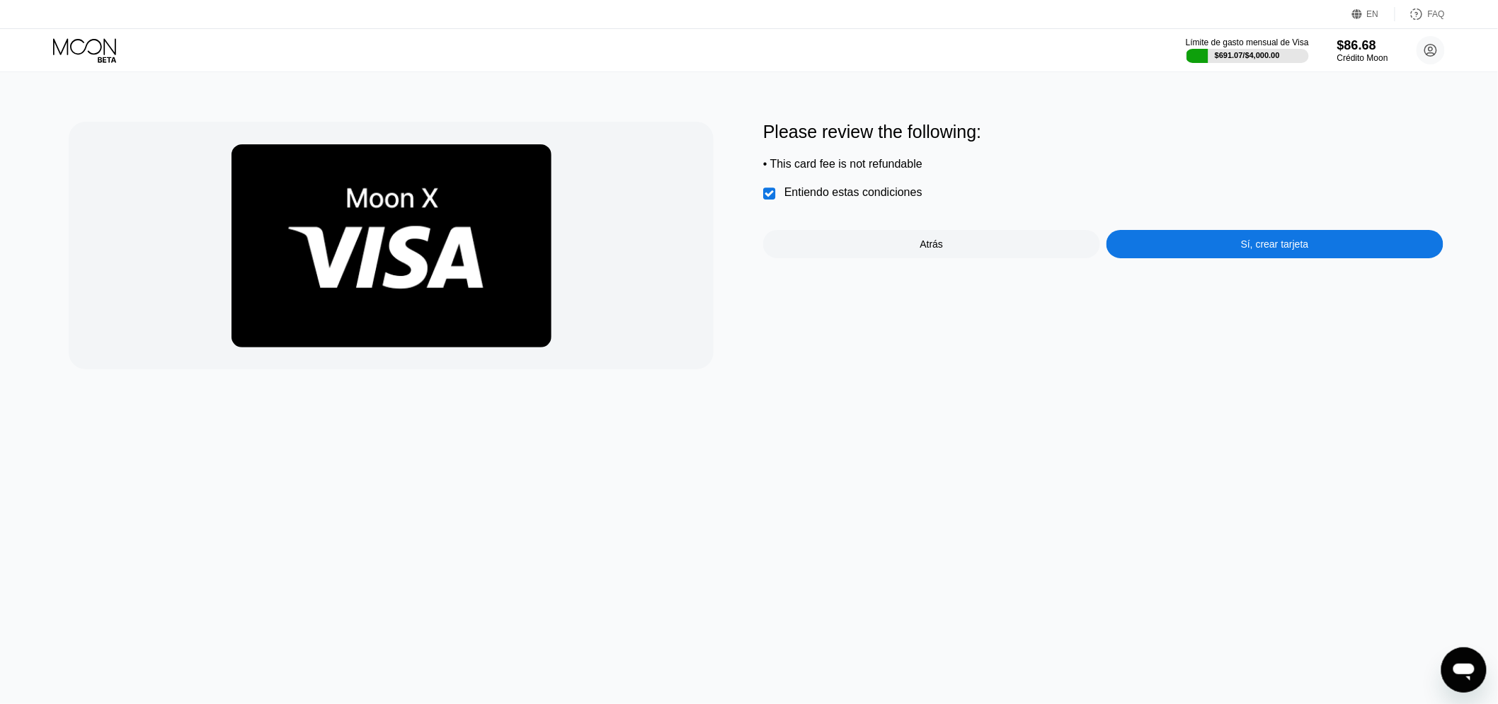
click at [1209, 258] on div "Sí, crear tarjeta" at bounding box center [1275, 244] width 337 height 28
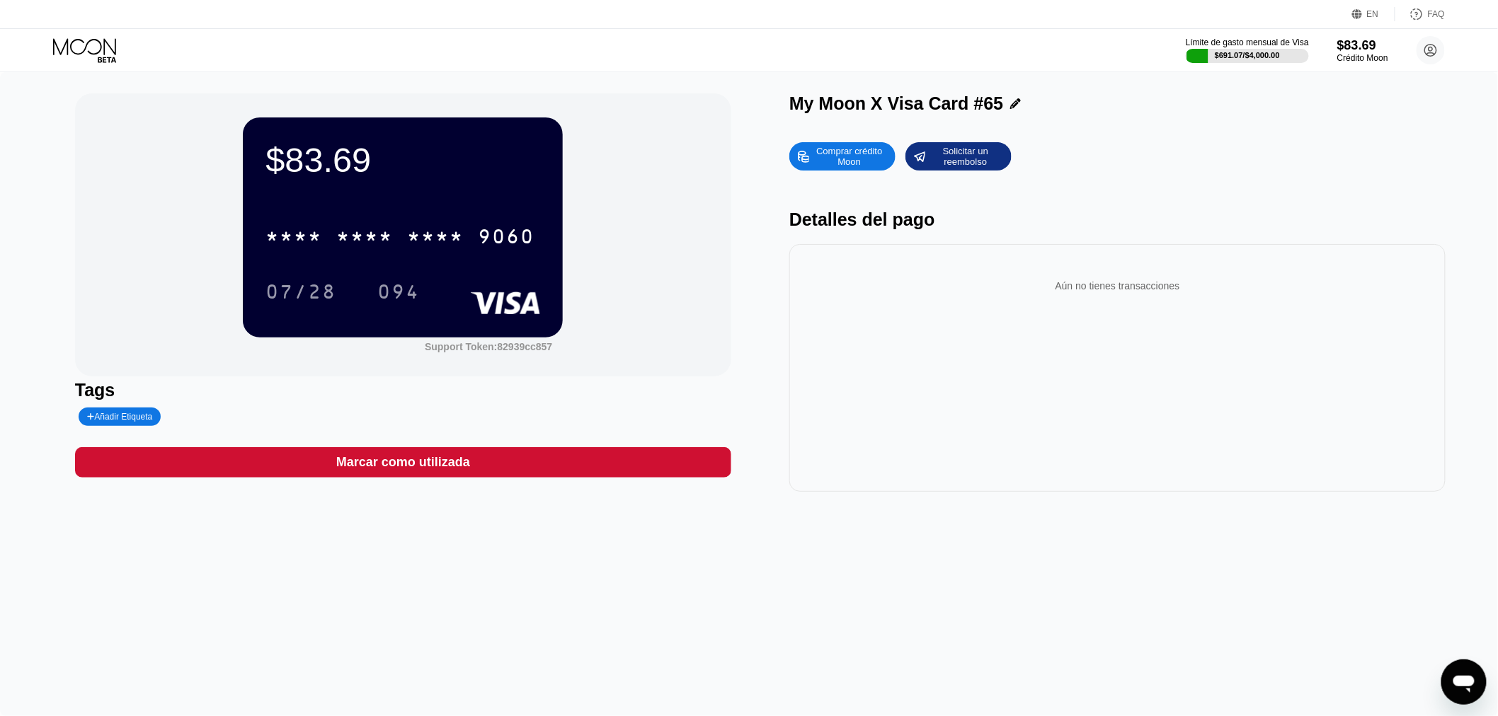
drag, startPoint x: 40, startPoint y: 260, endPoint x: 265, endPoint y: 258, distance: 225.1
click at [129, 245] on div "$83.69 * * * * * * * * * * * * 9060 07/28 094 Support Token: 82939cc857 Tags Añ…" at bounding box center [749, 394] width 1498 height 644
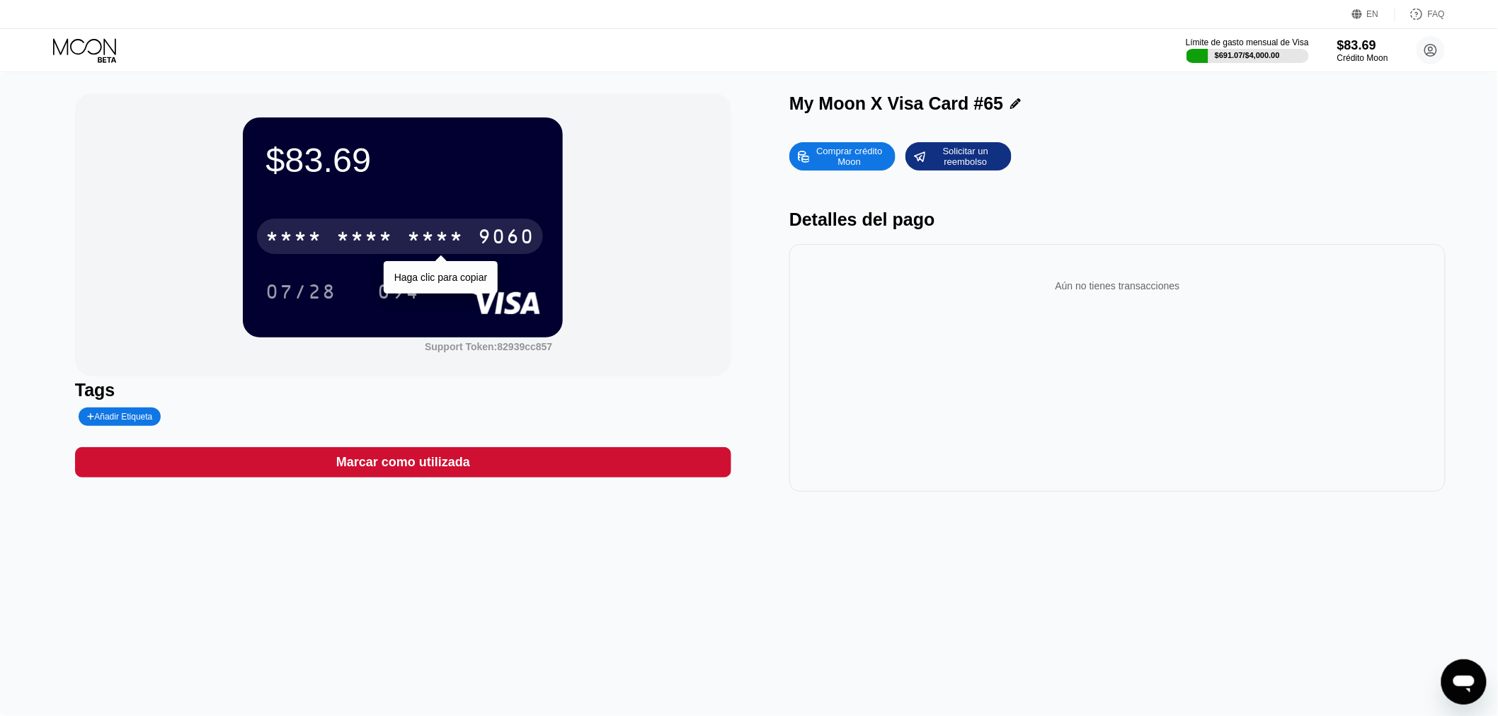
click at [348, 250] on div "* * * *" at bounding box center [364, 238] width 57 height 23
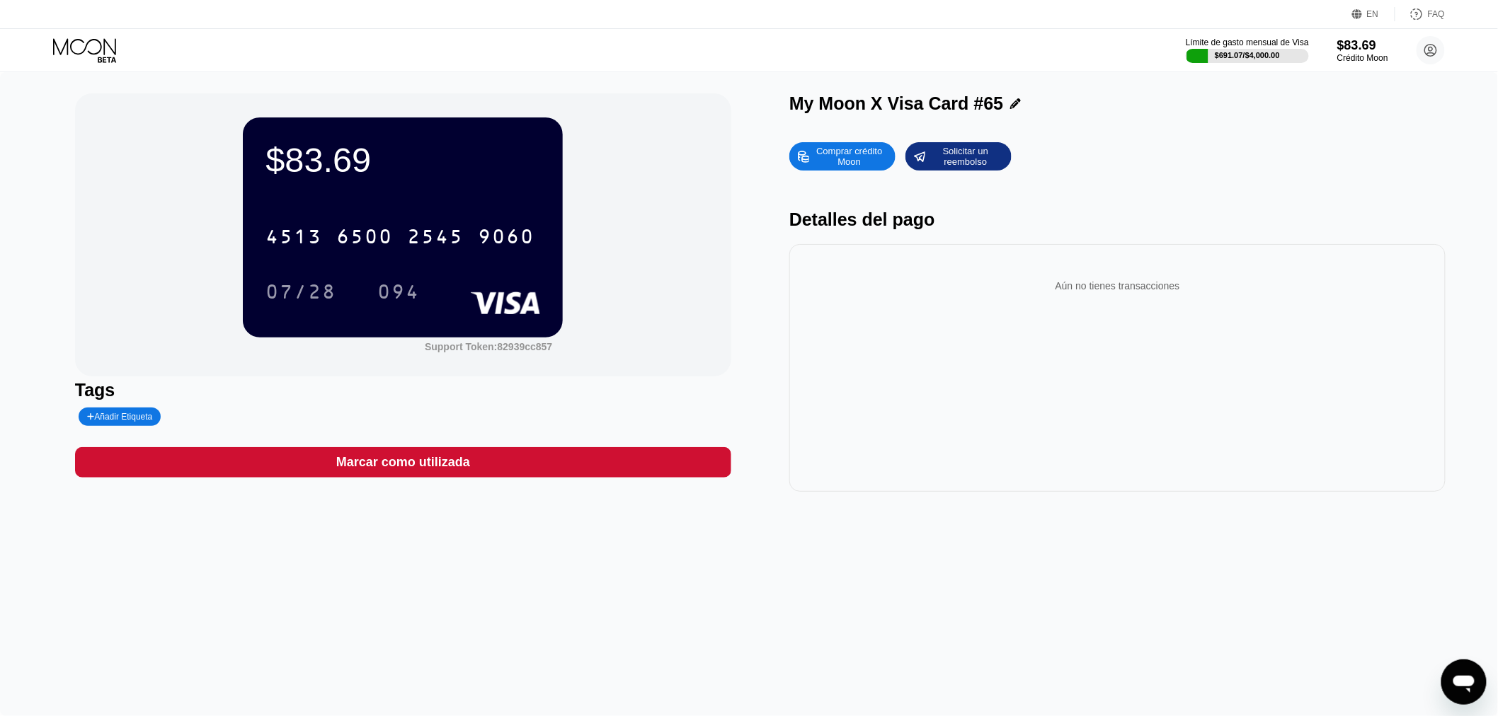
click at [35, 161] on div "$83.69 4513 6500 2545 9060 07/28 094 Support Token: 82939cc857 Tags Añadir Etiq…" at bounding box center [749, 394] width 1498 height 644
click at [387, 305] on div "094" at bounding box center [398, 293] width 42 height 23
click at [118, 41] on icon at bounding box center [86, 50] width 66 height 25
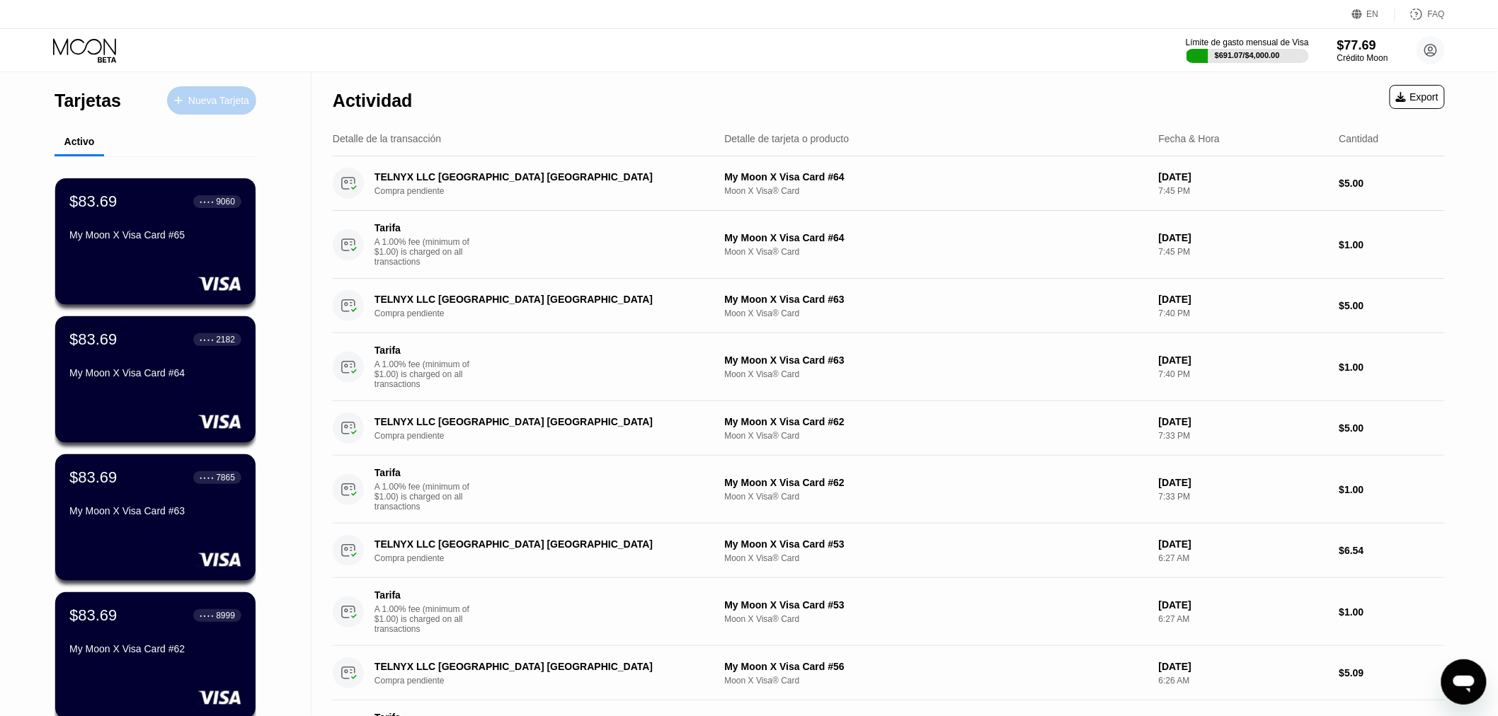
click at [222, 101] on div "Nueva Tarjeta" at bounding box center [218, 101] width 61 height 12
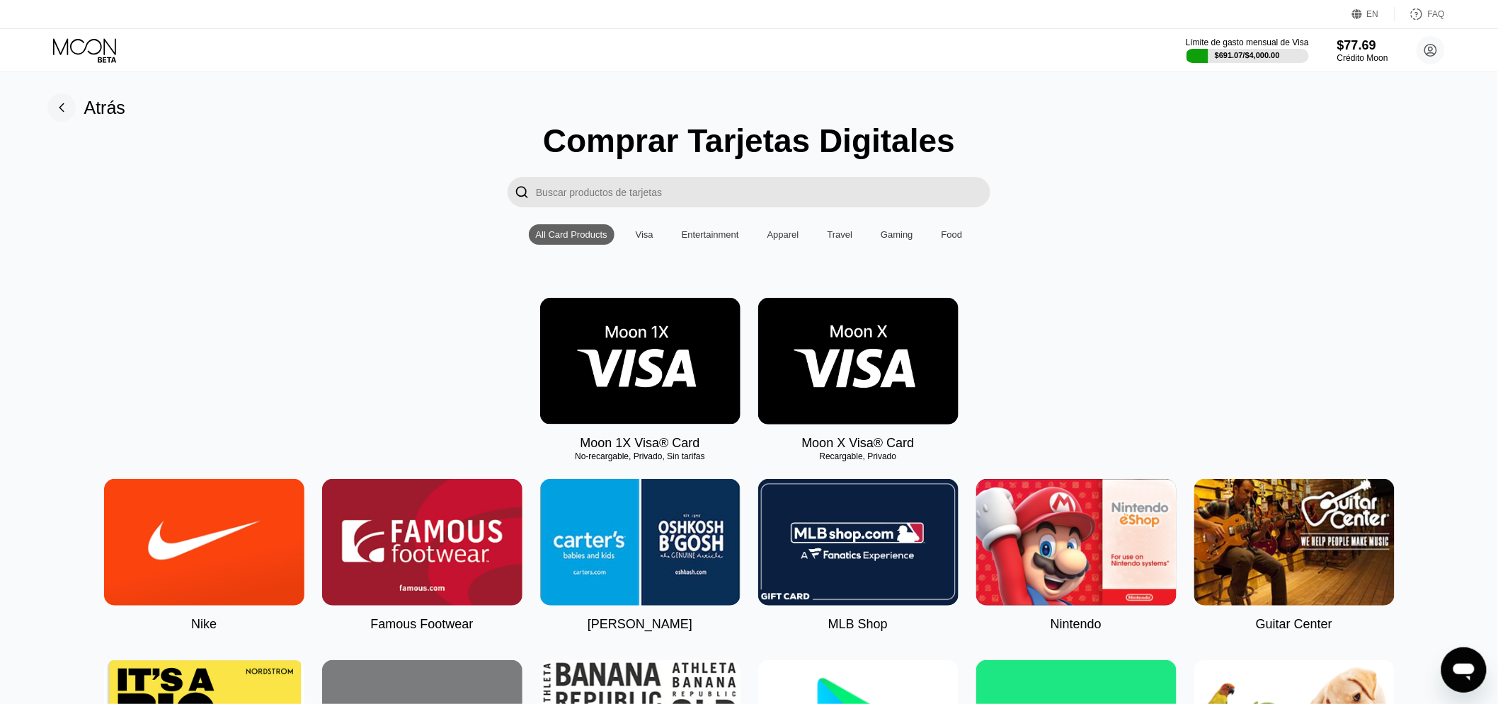
click at [820, 374] on img at bounding box center [858, 361] width 200 height 127
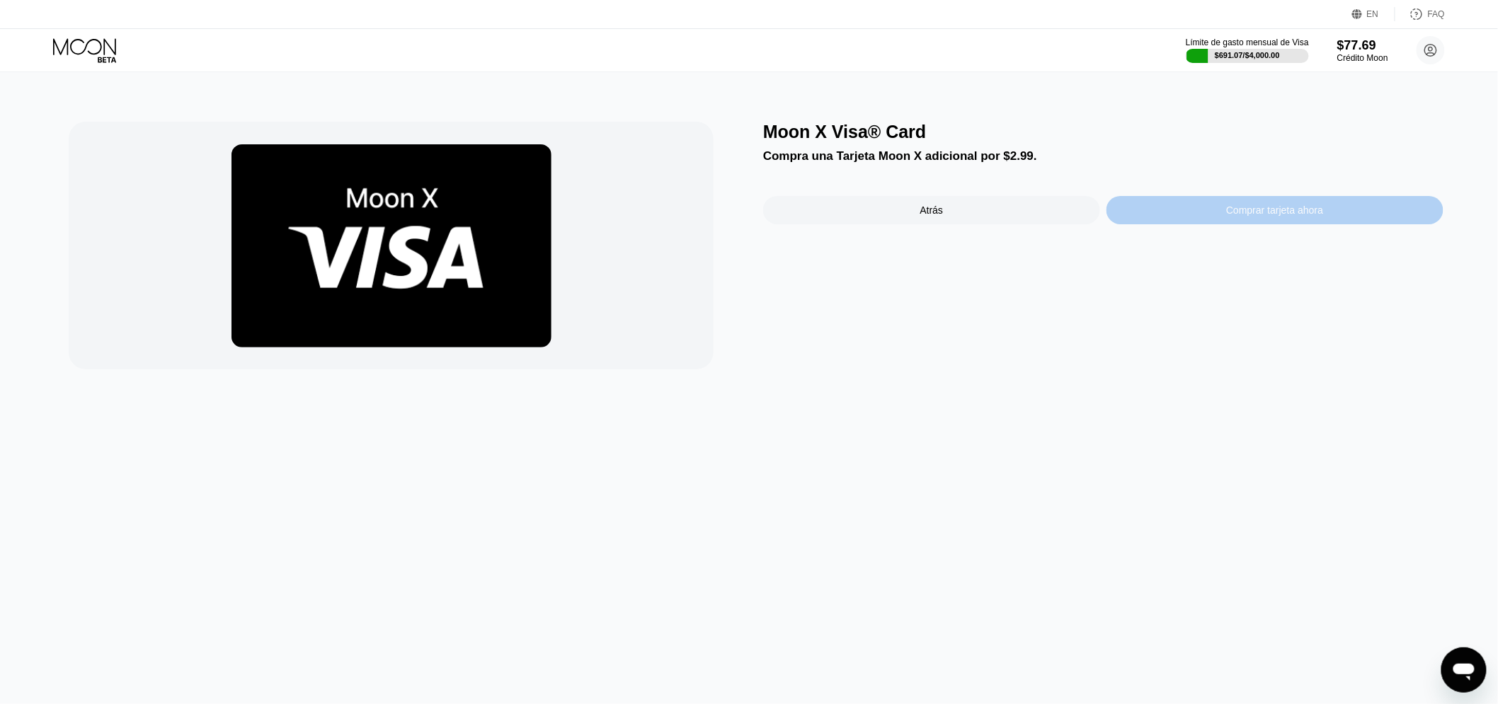
click at [1164, 219] on div "Comprar tarjeta ahora" at bounding box center [1275, 210] width 337 height 28
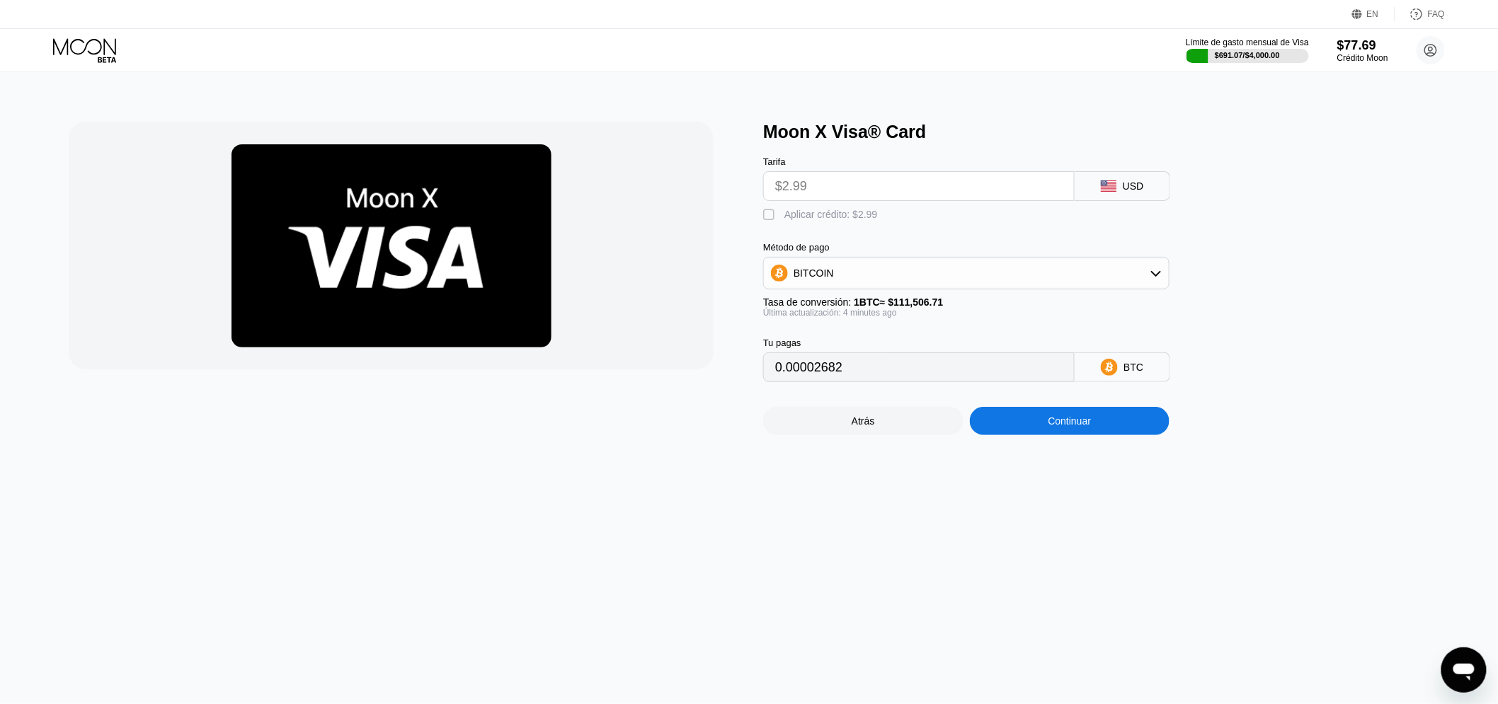
click at [795, 217] on div "Aplicar crédito: $2.99" at bounding box center [830, 214] width 93 height 11
type input "0"
click at [1080, 426] on div "Continuar" at bounding box center [1070, 421] width 200 height 28
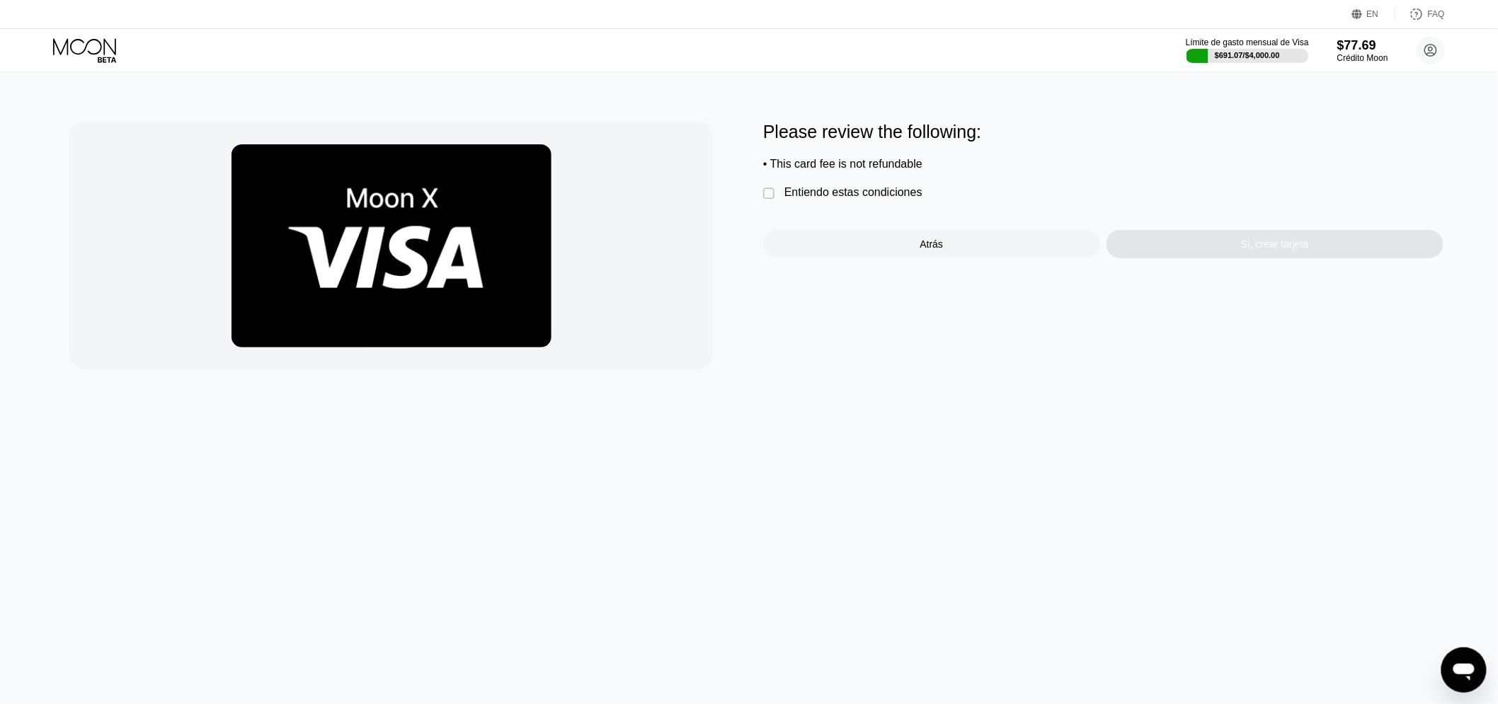
click at [859, 199] on div "Entiendo estas condiciones" at bounding box center [853, 192] width 138 height 13
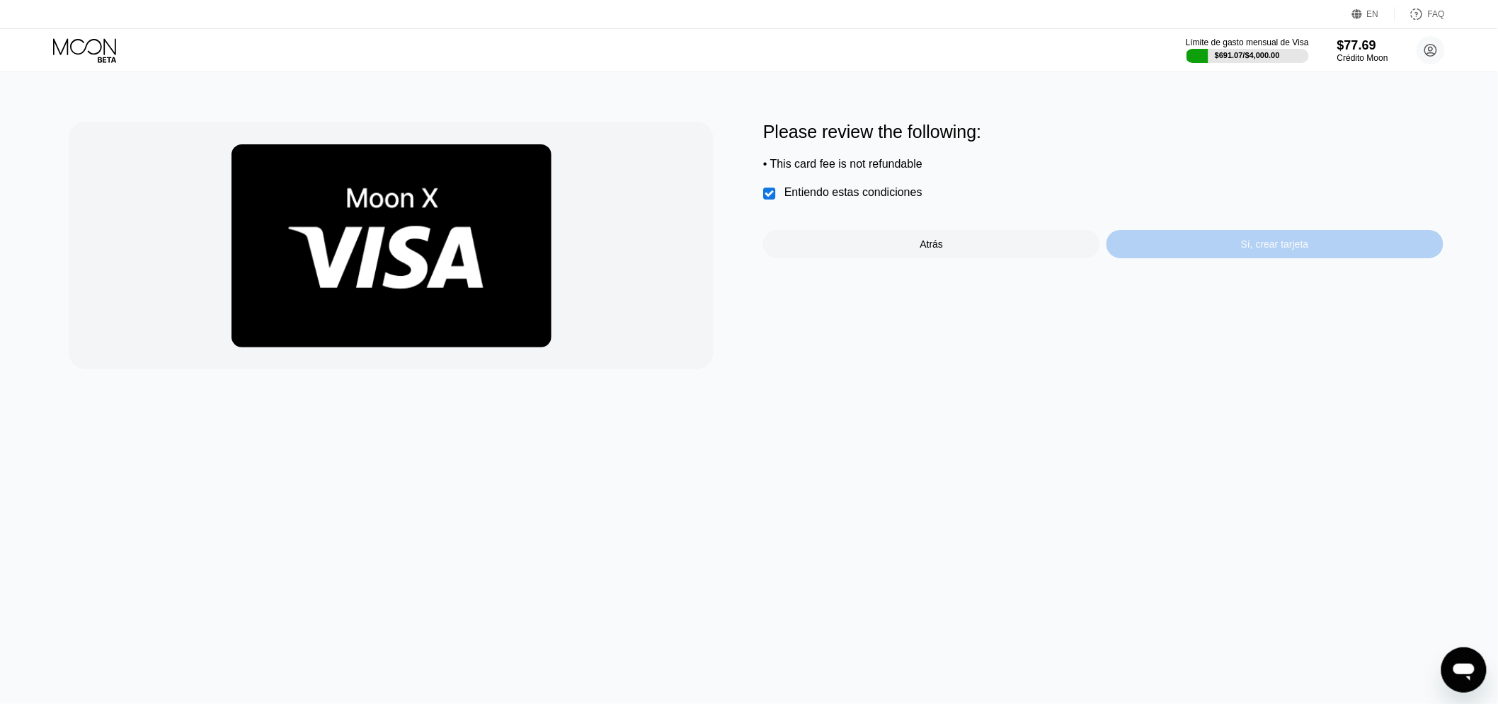
click at [1209, 252] on div "Sí, crear tarjeta" at bounding box center [1275, 244] width 337 height 28
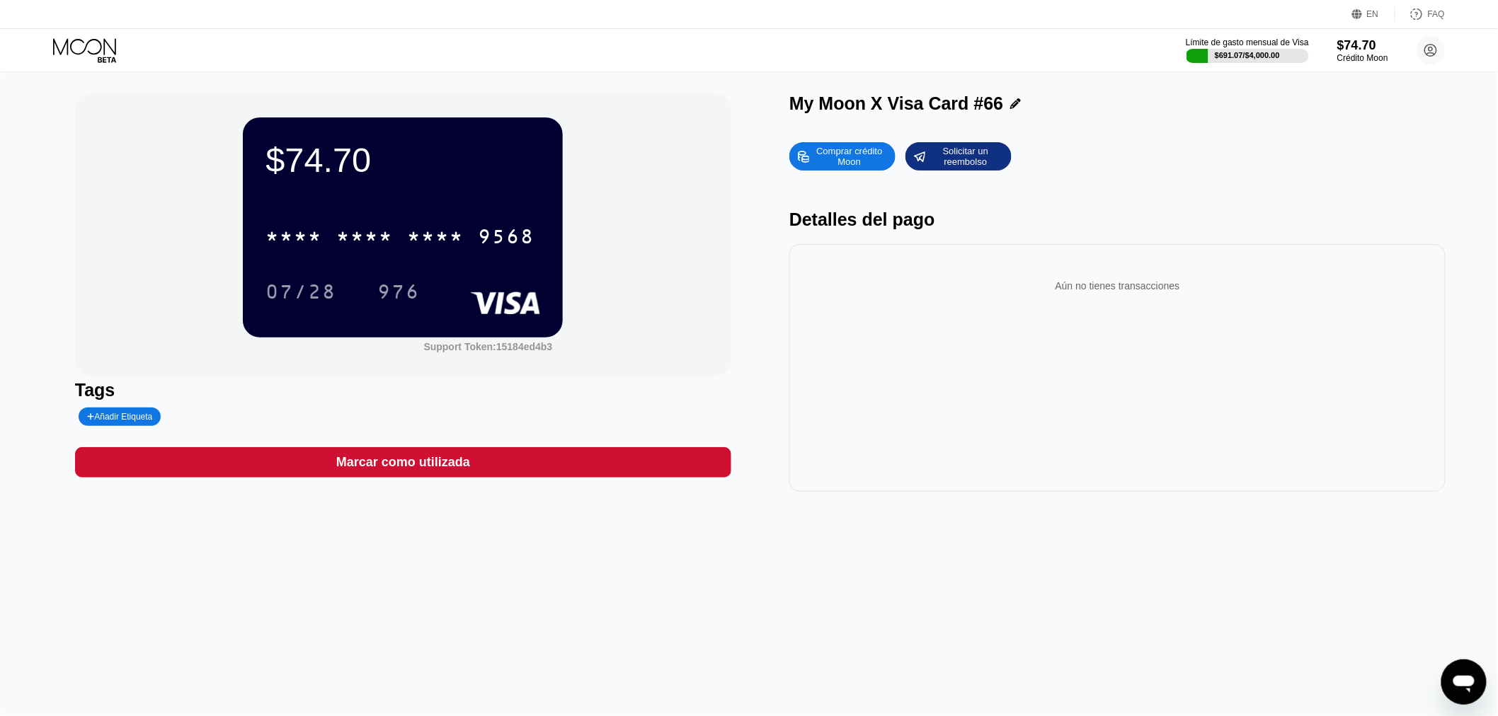
click at [27, 324] on div "$74.70 * * * * * * * * * * * * 9568 07/28 976 Support Token: 15184ed4b3 Tags Añ…" at bounding box center [749, 394] width 1498 height 644
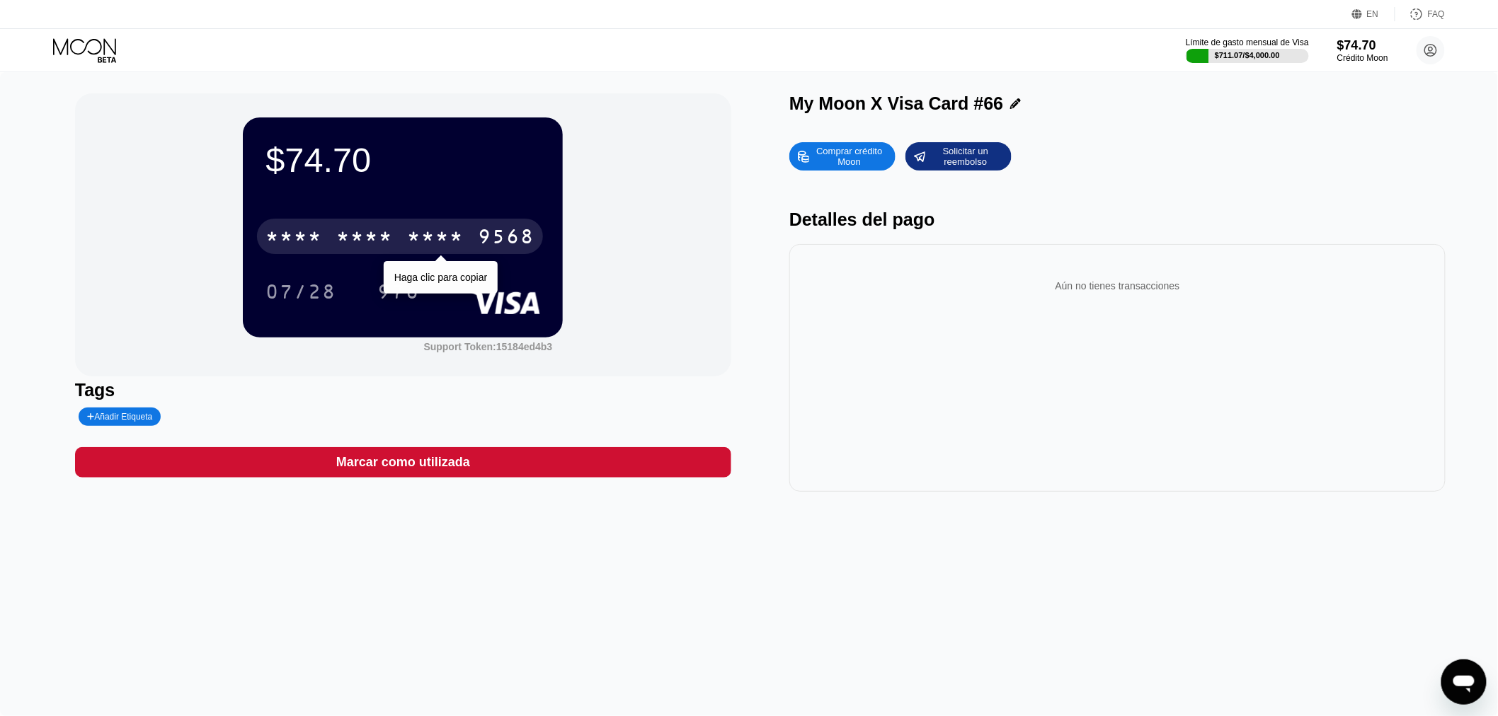
click at [421, 238] on div "* * * *" at bounding box center [435, 238] width 57 height 23
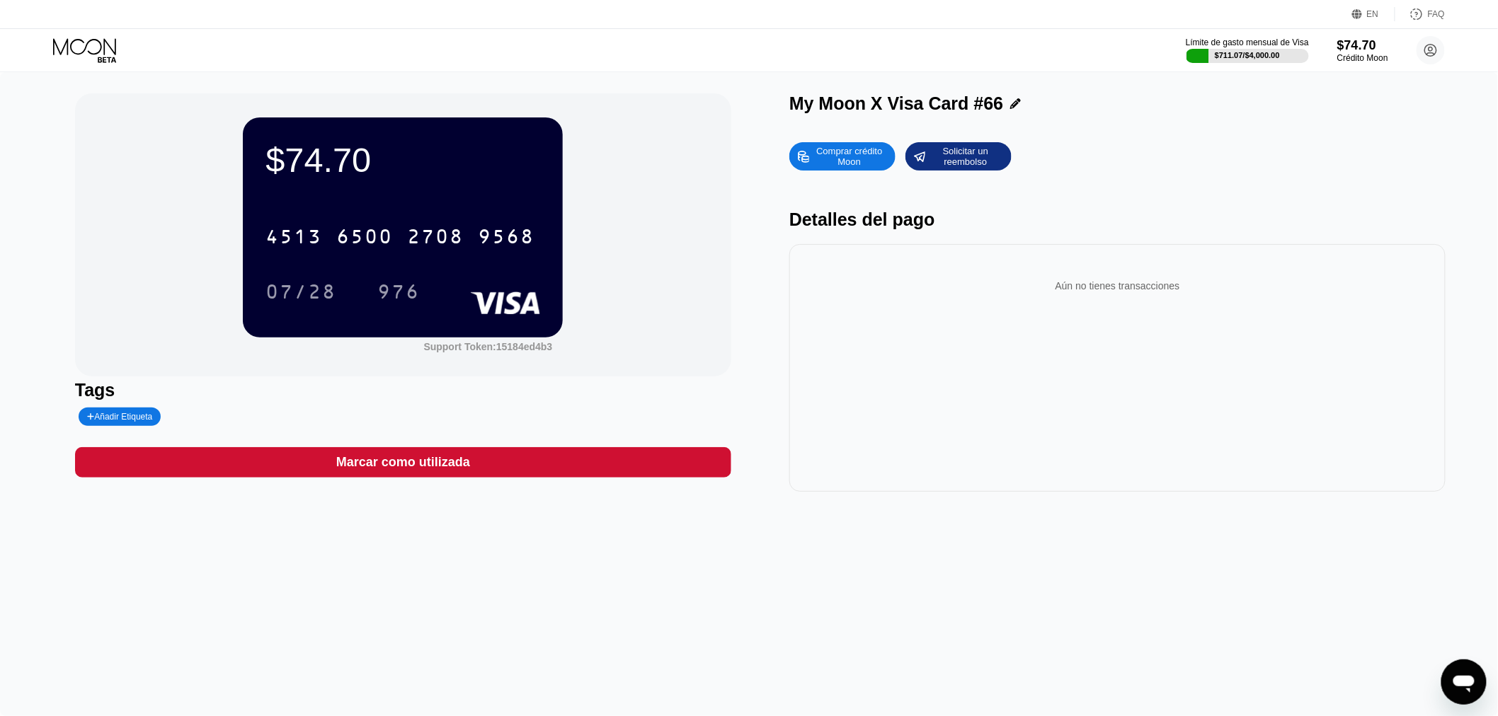
click at [114, 39] on icon at bounding box center [86, 50] width 66 height 25
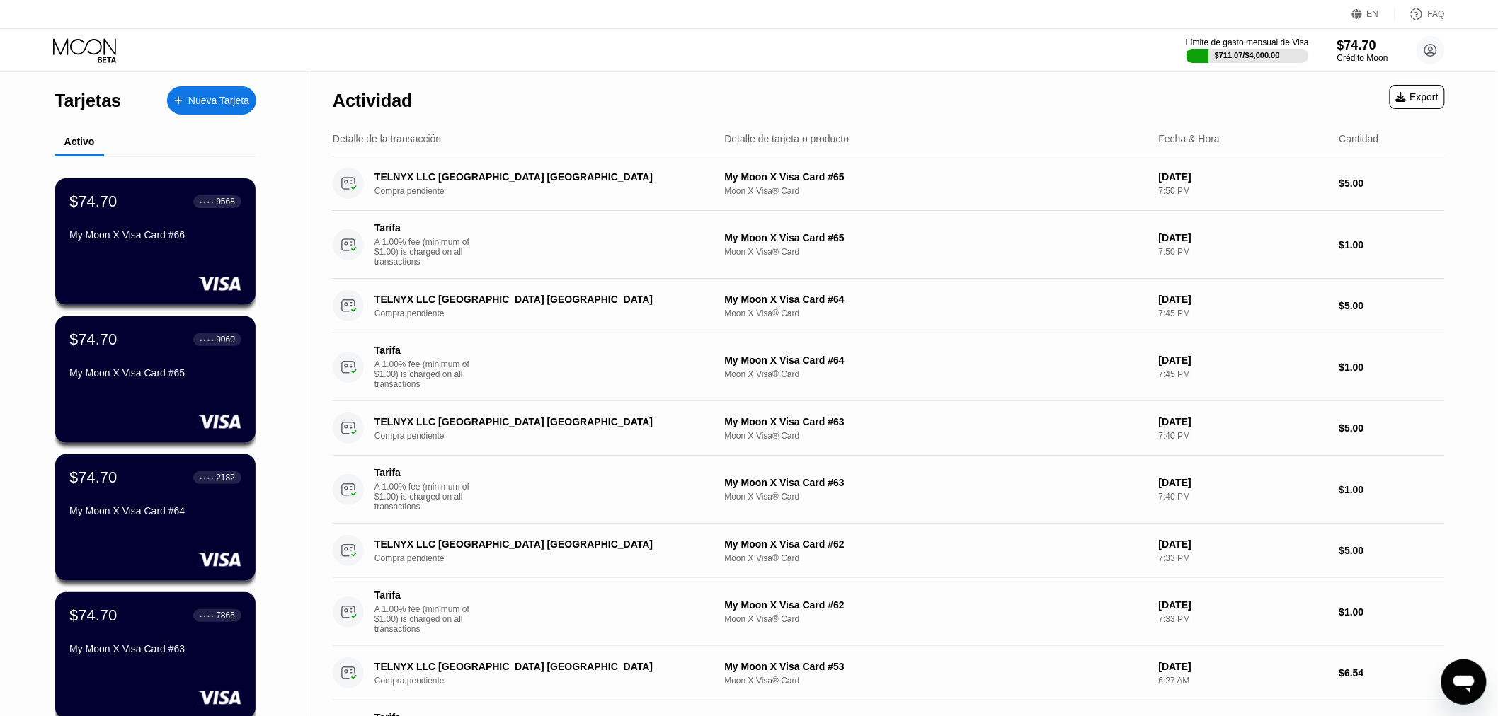
click at [190, 90] on div "Nueva Tarjeta" at bounding box center [211, 100] width 89 height 28
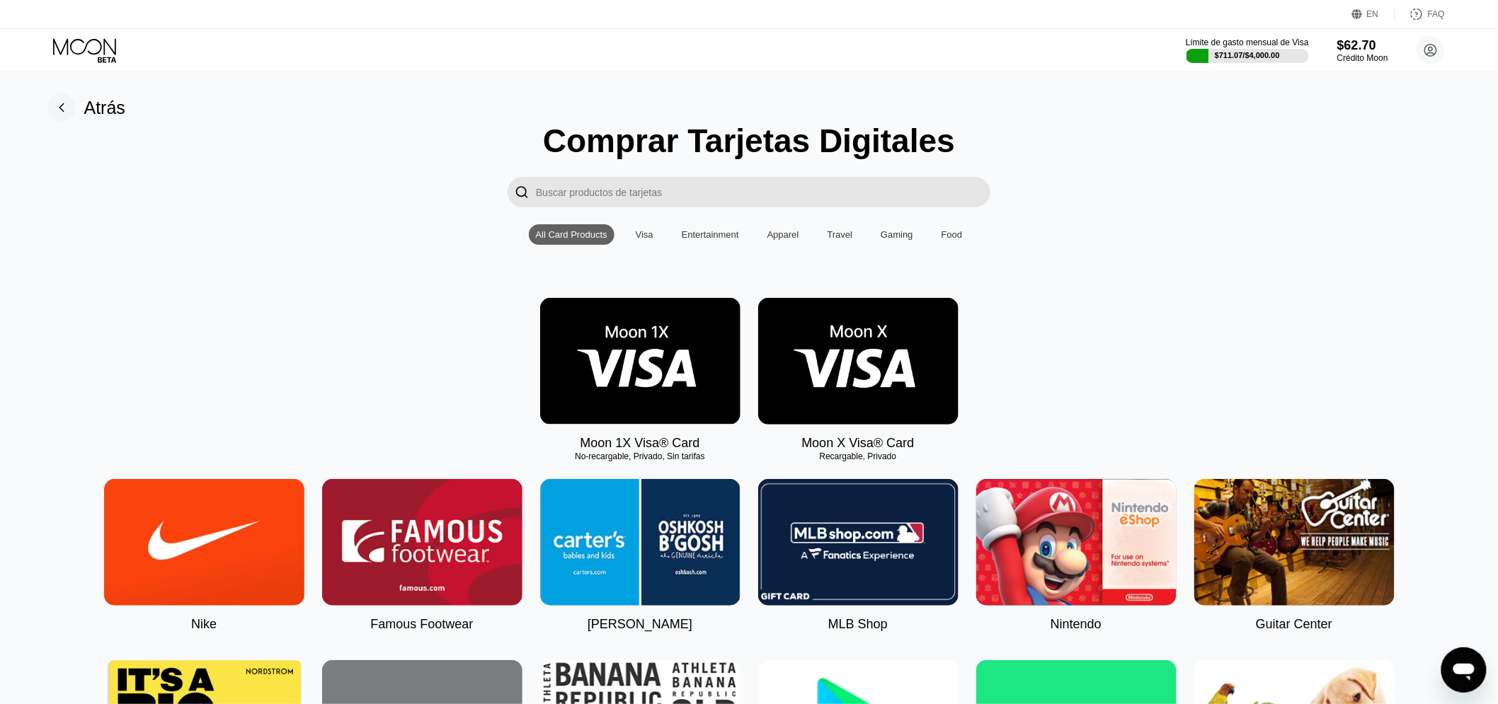
click at [836, 327] on img at bounding box center [858, 361] width 200 height 127
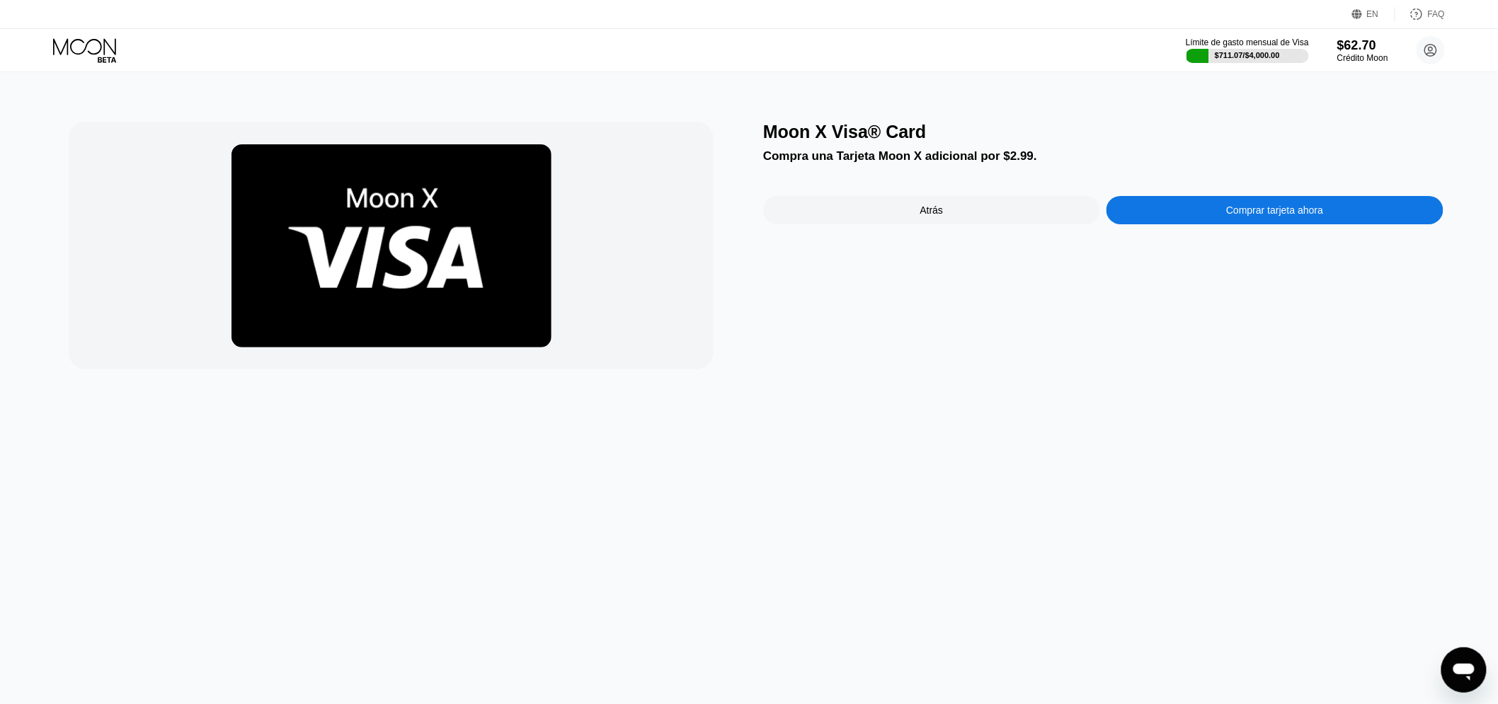
click at [1137, 213] on div "Comprar tarjeta ahora" at bounding box center [1275, 210] width 337 height 28
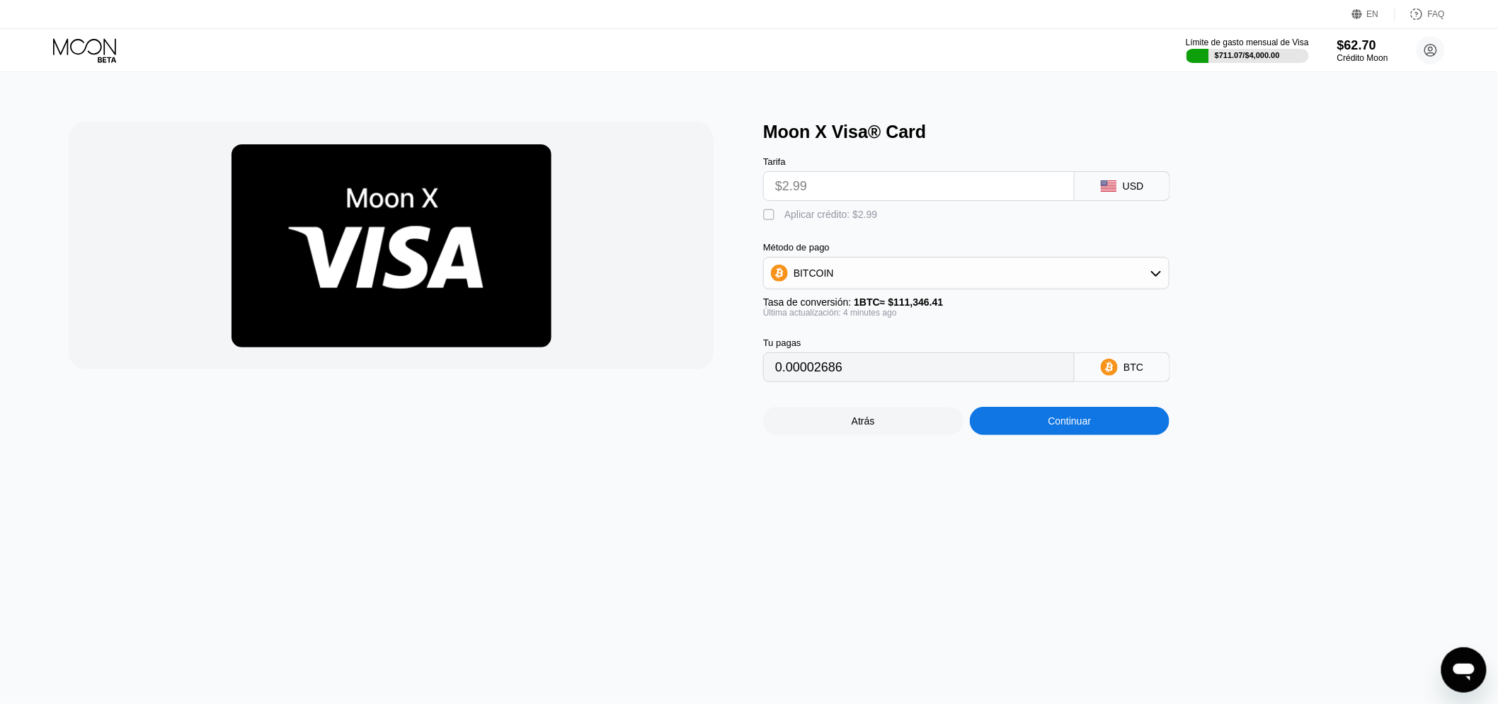
click at [800, 214] on div "Aplicar crédito: $2.99" at bounding box center [830, 214] width 93 height 11
click at [800, 217] on div "Aplicar crédito: $2.99" at bounding box center [830, 214] width 93 height 11
click at [775, 219] on div "" at bounding box center [770, 215] width 14 height 14
click at [770, 219] on div "" at bounding box center [770, 215] width 14 height 14
click at [790, 216] on div "Aplicar crédito: $2.99" at bounding box center [830, 214] width 93 height 11
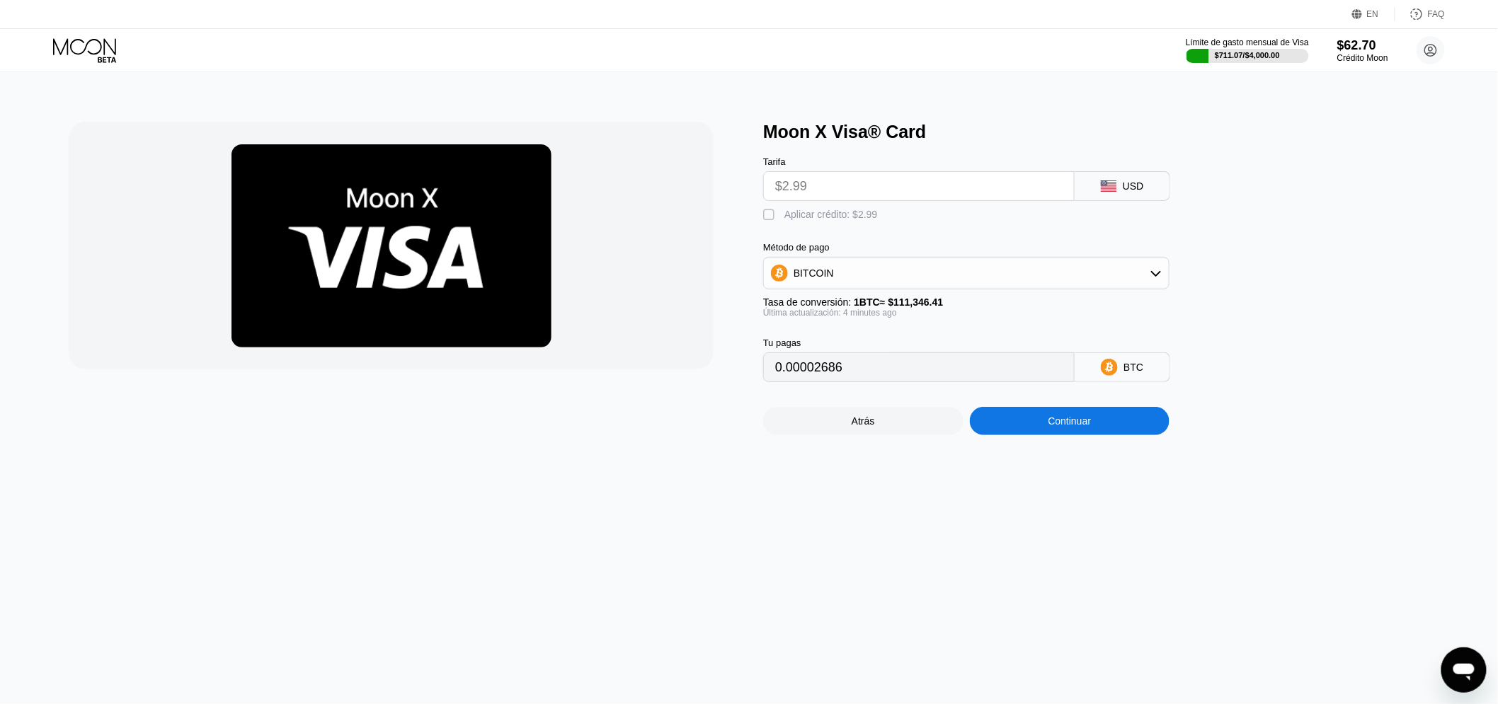
click at [770, 219] on div "" at bounding box center [770, 215] width 14 height 14
click at [770, 222] on div "" at bounding box center [770, 215] width 14 height 14
click at [770, 222] on div "" at bounding box center [770, 215] width 14 height 14
click at [763, 215] on div "" at bounding box center [770, 215] width 14 height 14
type input "0"
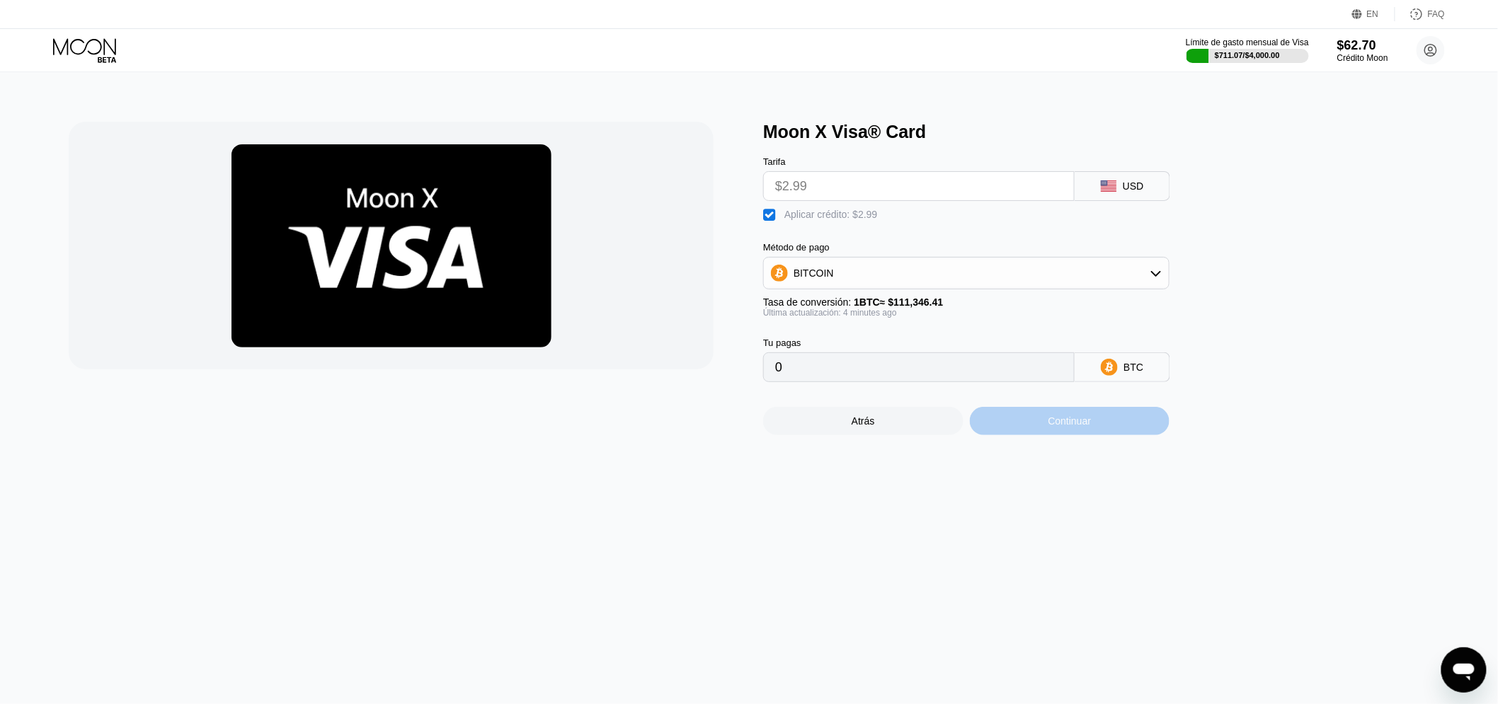
click at [1025, 433] on div "Continuar" at bounding box center [1070, 421] width 200 height 28
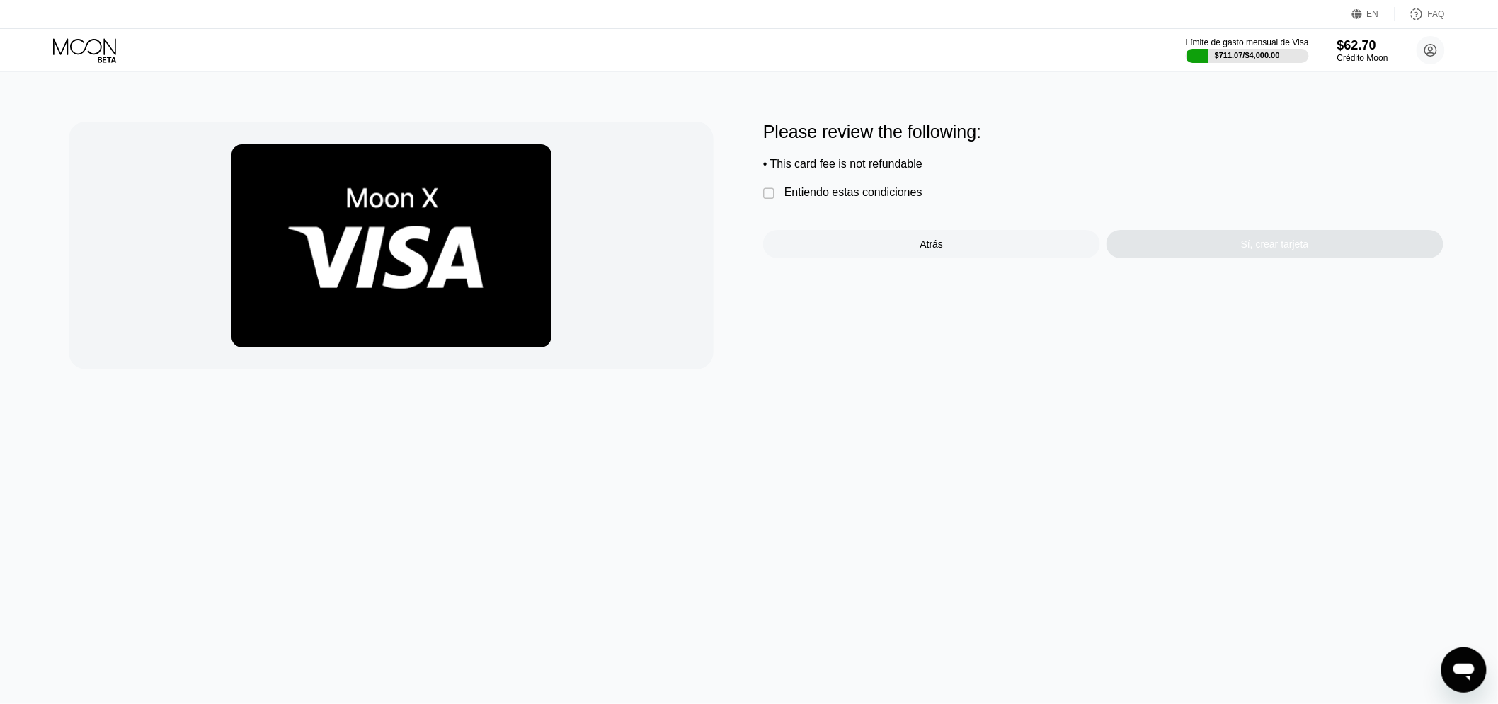
click at [793, 199] on div "Entiendo estas condiciones" at bounding box center [853, 192] width 138 height 13
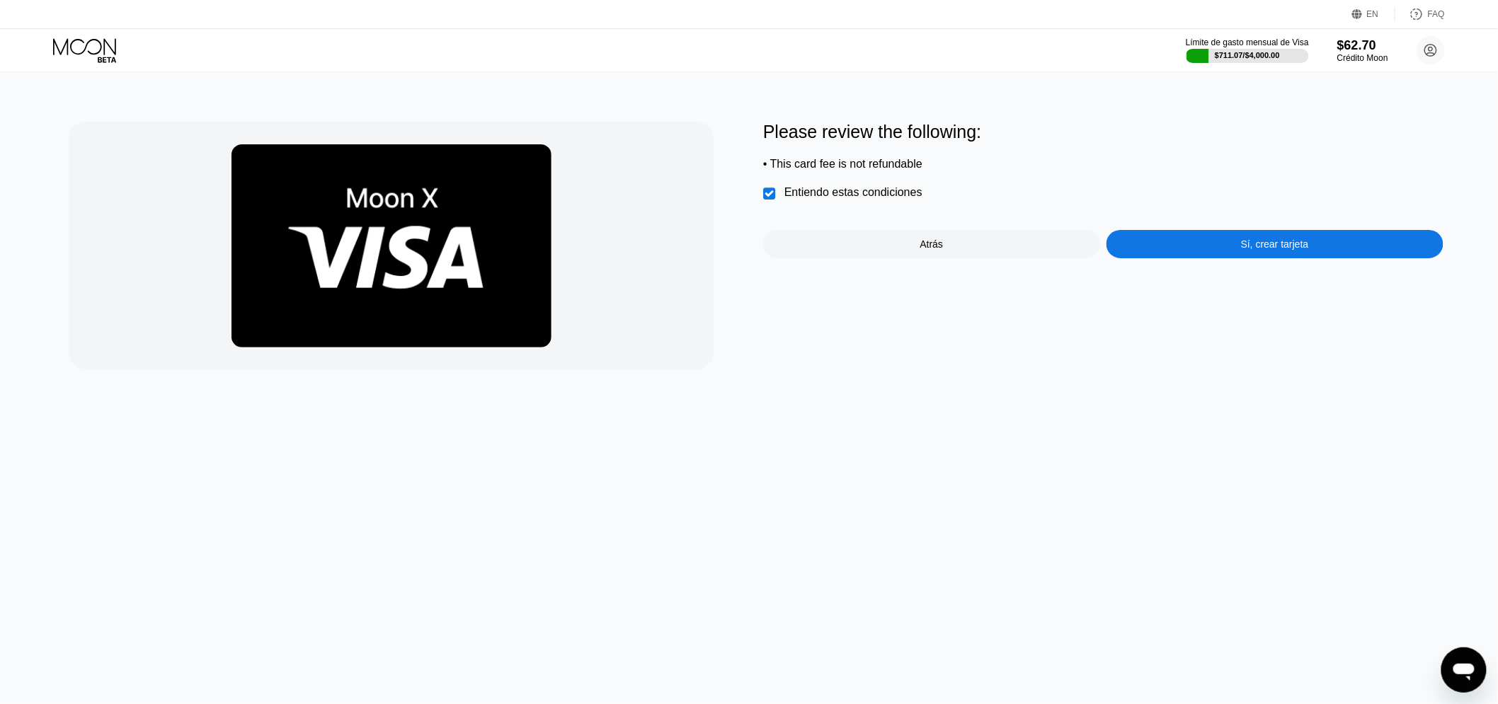
click at [1191, 242] on div "Sí, crear tarjeta" at bounding box center [1275, 244] width 337 height 28
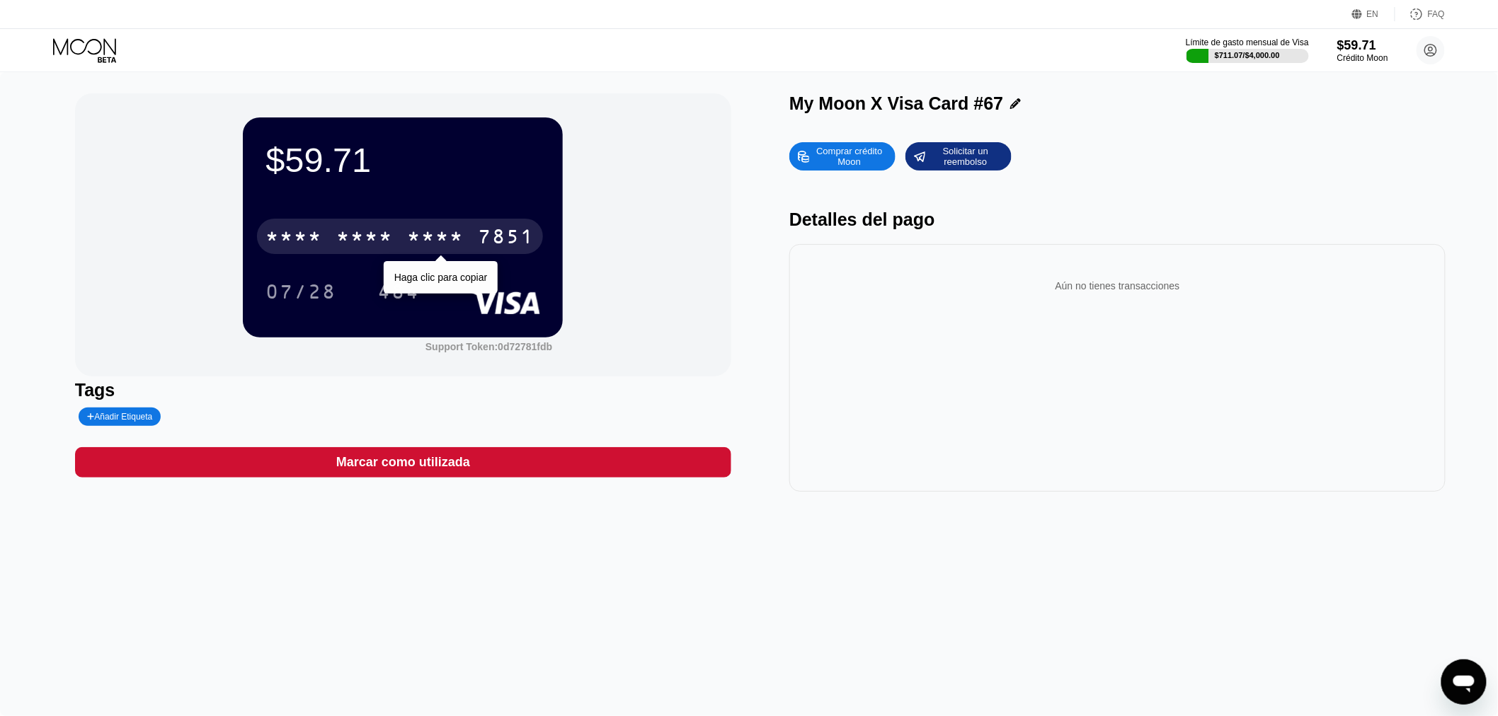
click at [447, 224] on div "* * * * * * * * * * * * 7851" at bounding box center [400, 236] width 286 height 35
